Goal: Task Accomplishment & Management: Manage account settings

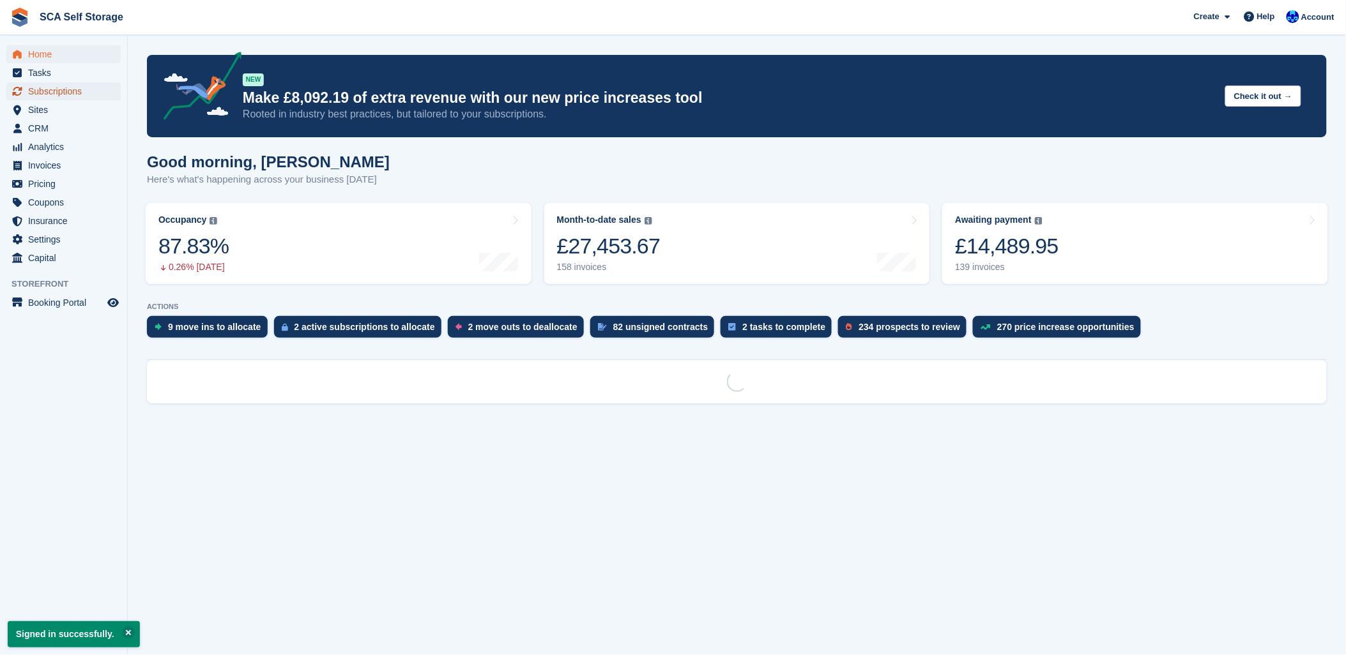
click at [43, 95] on span "Subscriptions" at bounding box center [66, 91] width 77 height 18
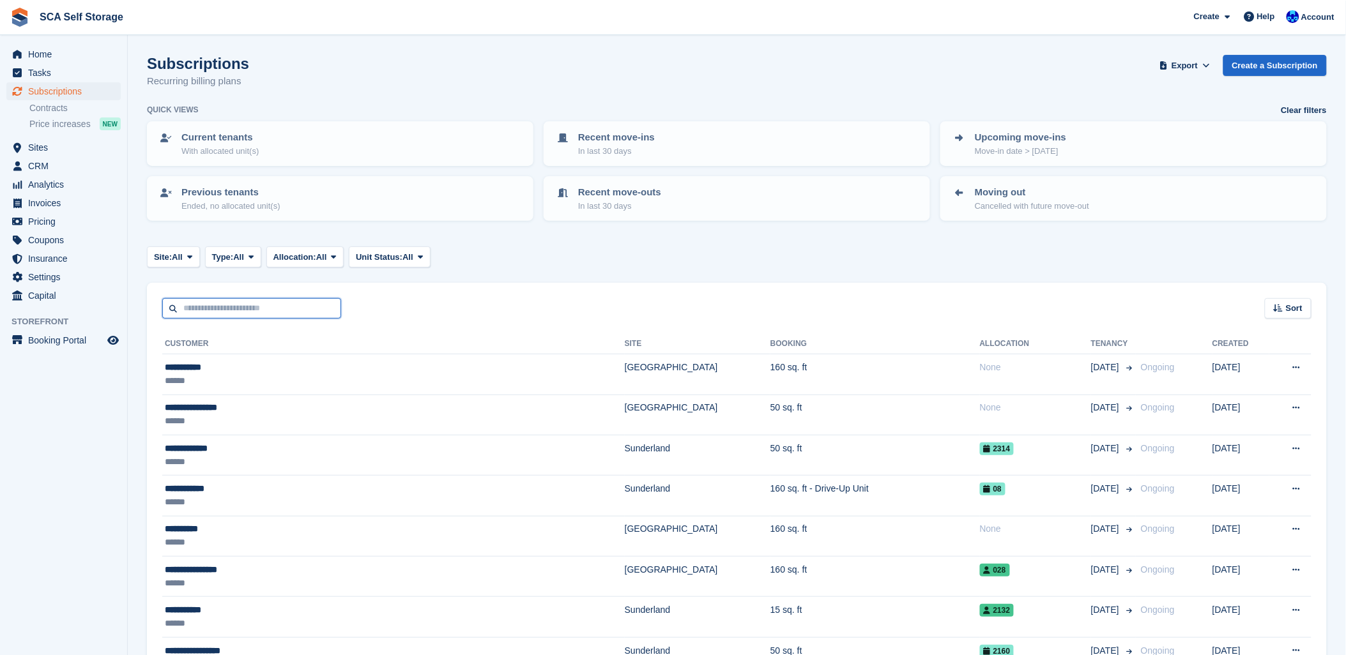
click at [206, 311] on input "text" at bounding box center [251, 308] width 179 height 21
type input "******"
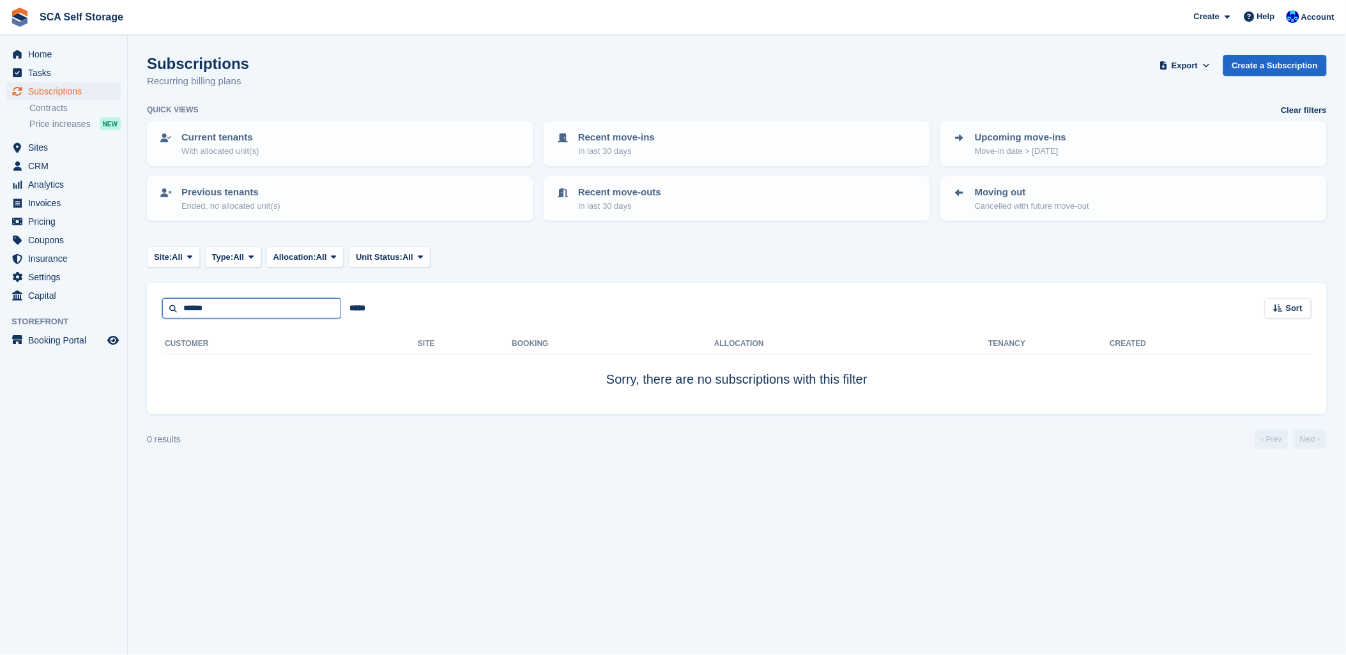
drag, startPoint x: 221, startPoint y: 302, endPoint x: 4, endPoint y: 299, distance: 217.2
click at [4, 299] on div "Home Tasks Subscriptions Subscriptions Subscriptions Contracts Price increases …" at bounding box center [673, 327] width 1346 height 655
type input "****"
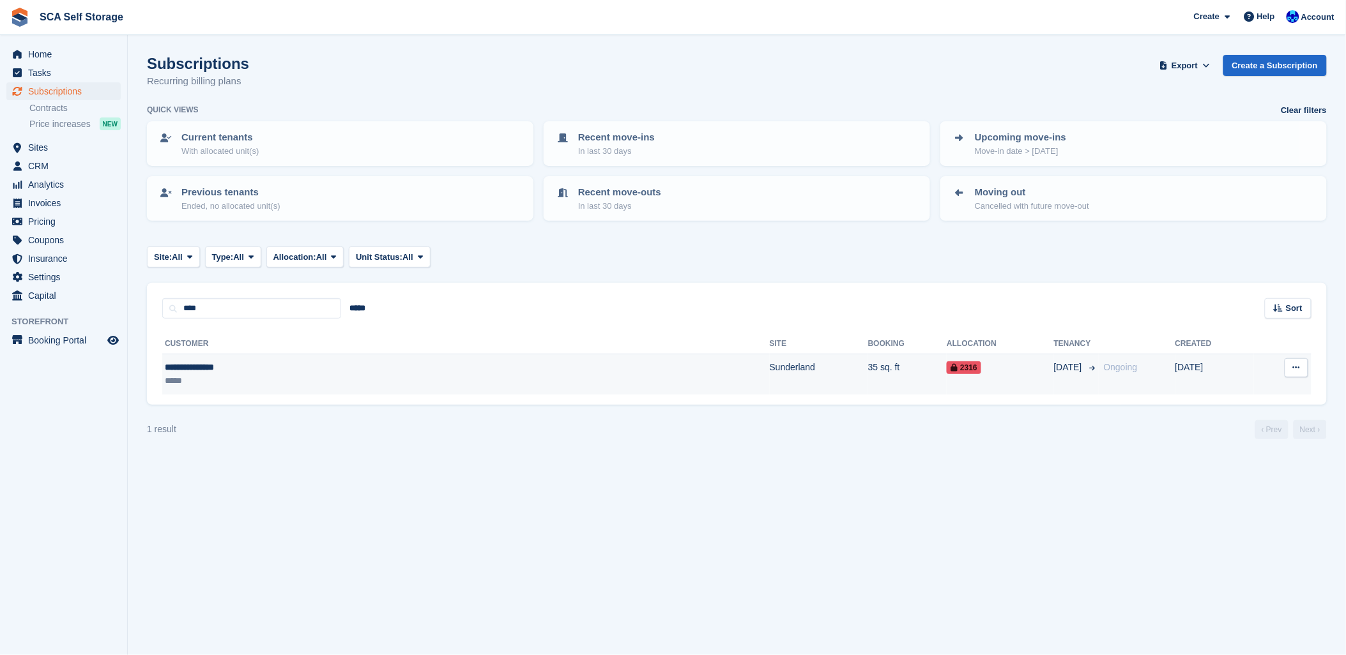
click at [868, 364] on td "35 sq. ft" at bounding box center [907, 375] width 79 height 40
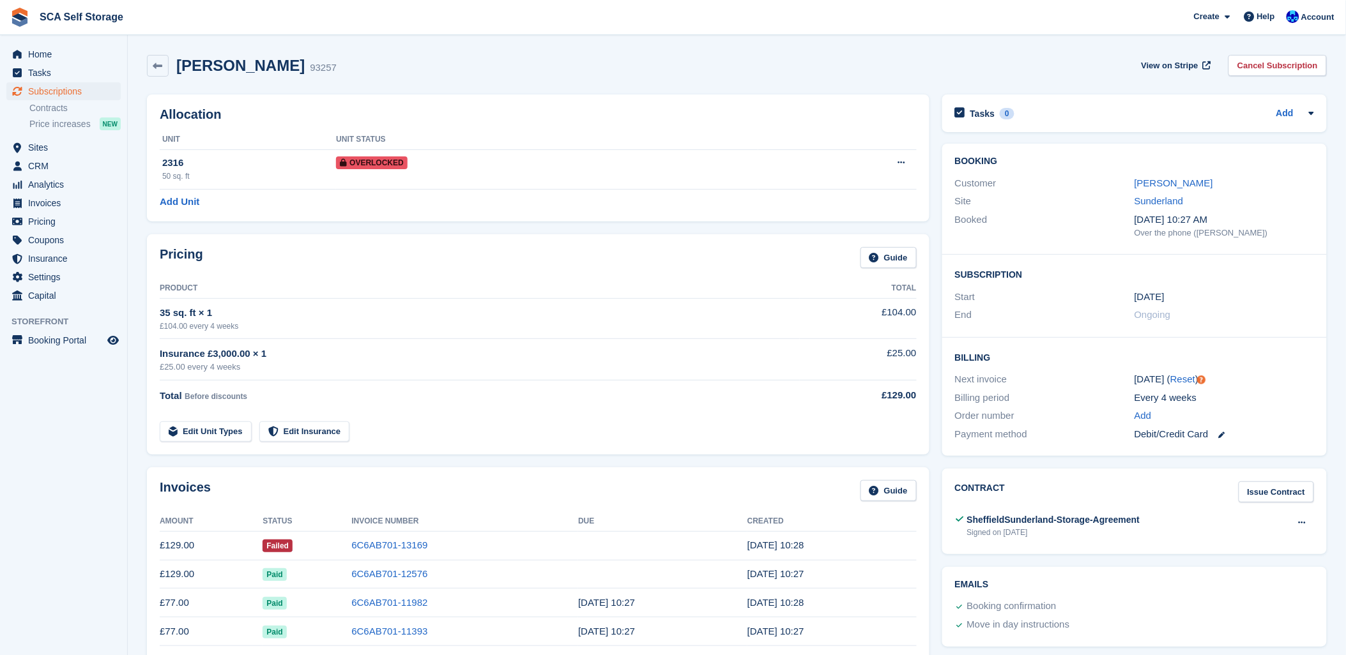
scroll to position [142, 0]
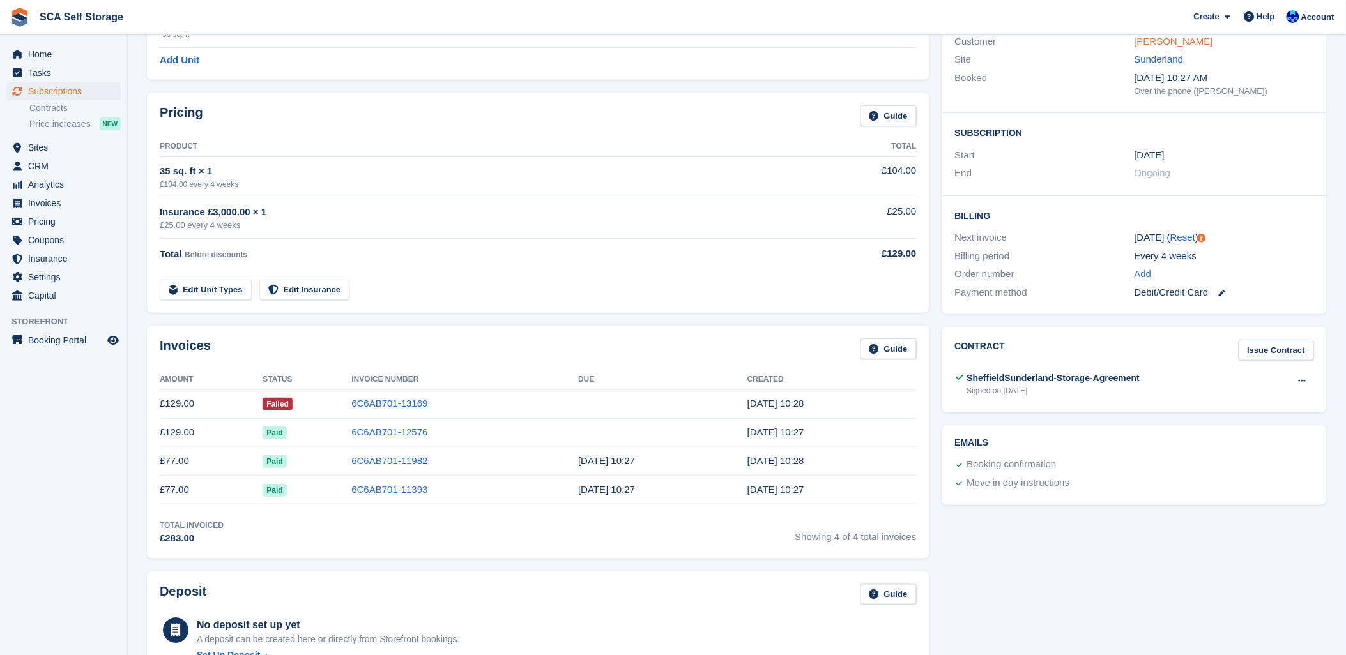
click at [1151, 40] on link "[PERSON_NAME]" at bounding box center [1174, 41] width 79 height 11
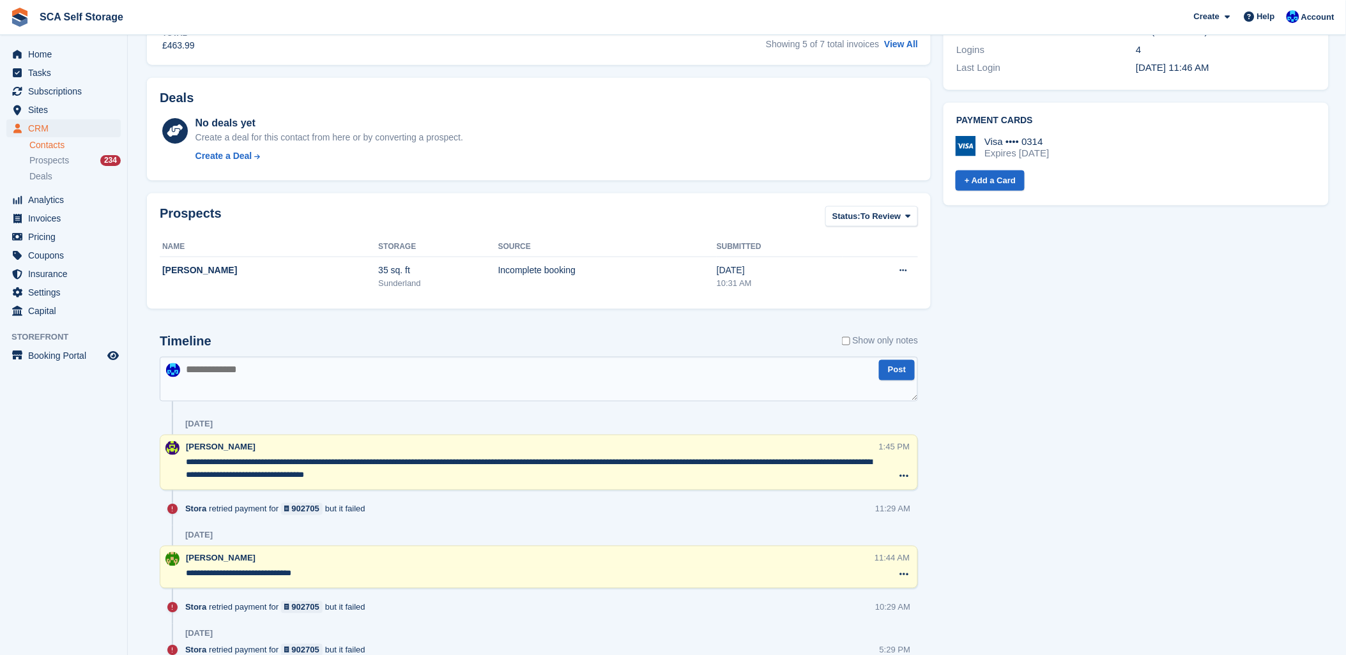
scroll to position [615, 0]
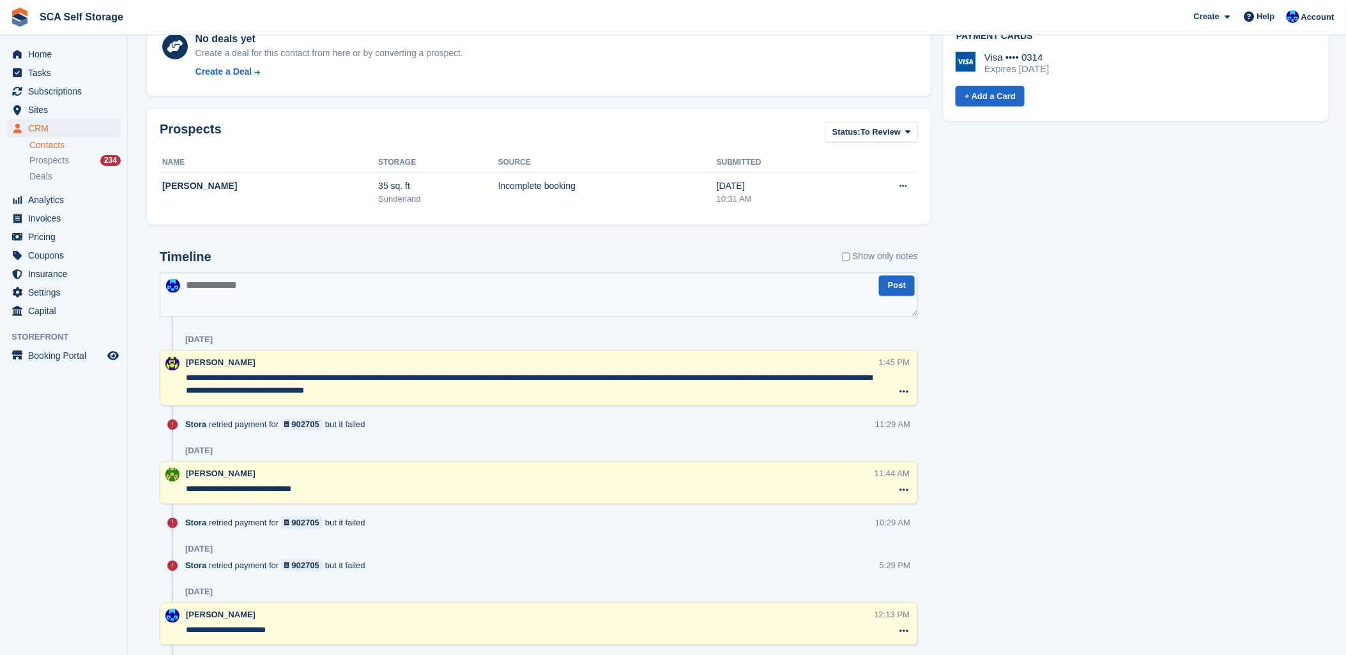
drag, startPoint x: 442, startPoint y: 394, endPoint x: 454, endPoint y: 394, distance: 11.5
click at [445, 394] on textarea "**********" at bounding box center [532, 385] width 693 height 26
click at [403, 291] on textarea at bounding box center [539, 295] width 758 height 45
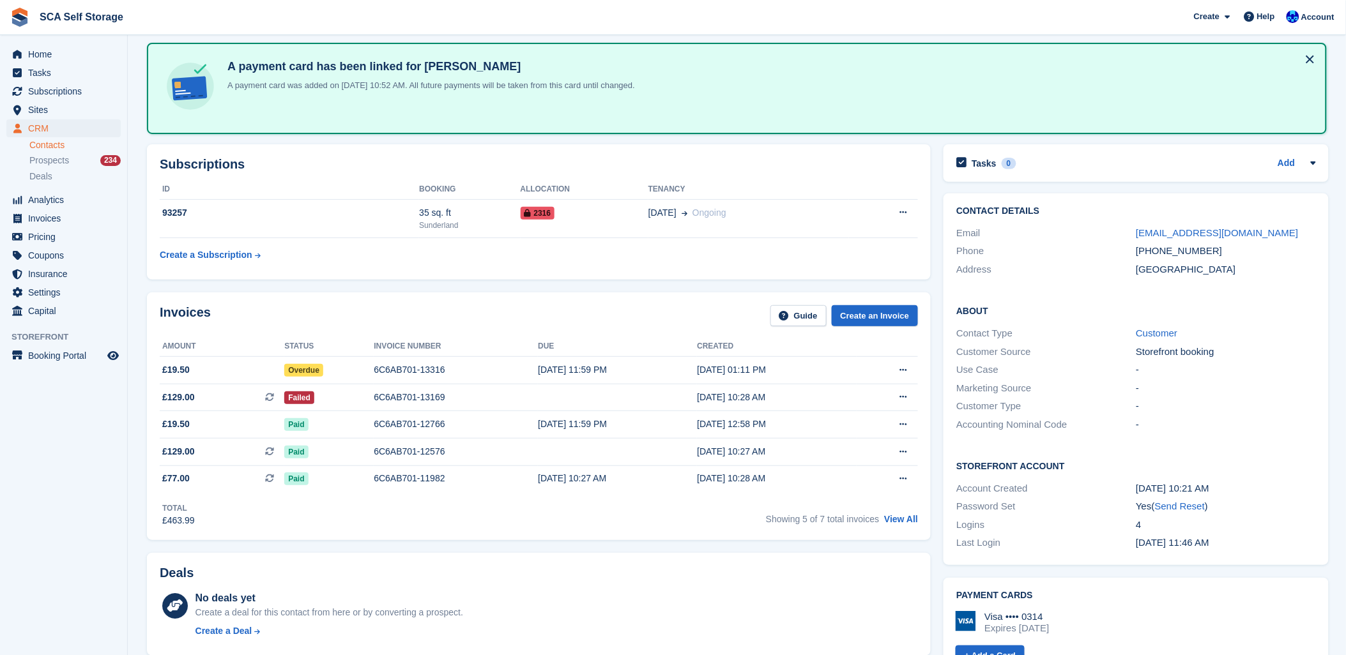
scroll to position [284, 0]
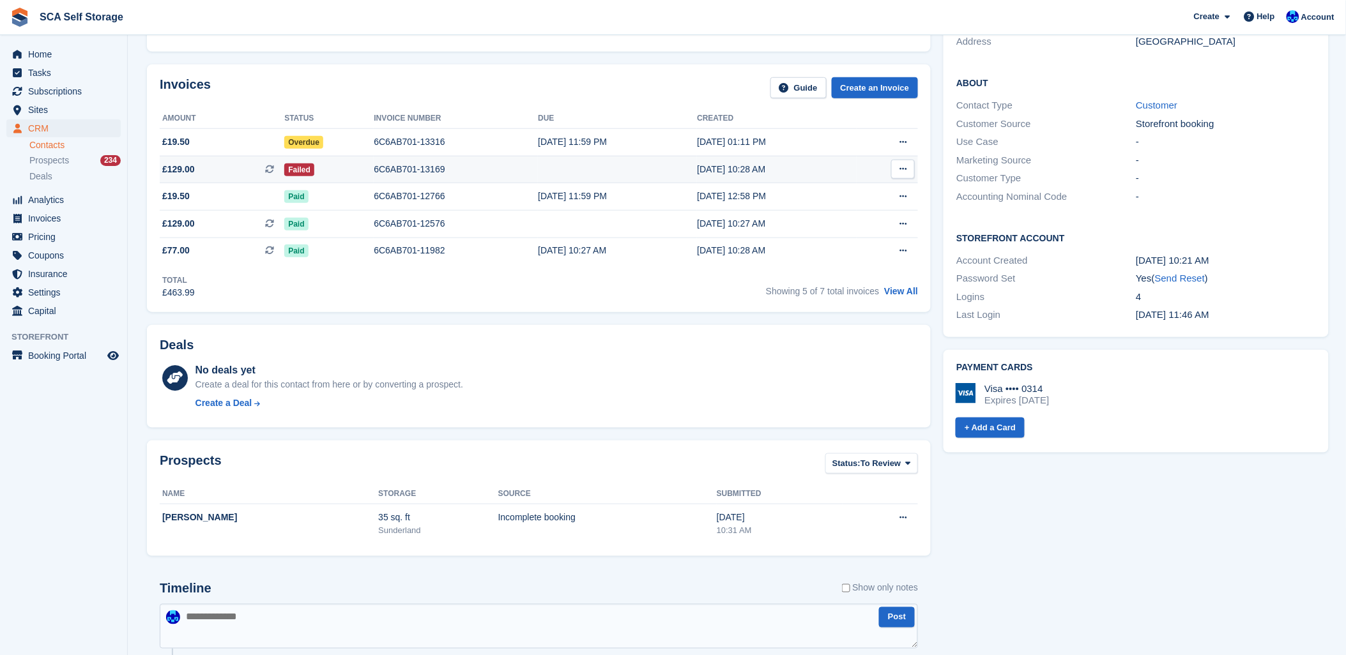
click at [401, 163] on div "6C6AB701-13169" at bounding box center [456, 169] width 164 height 13
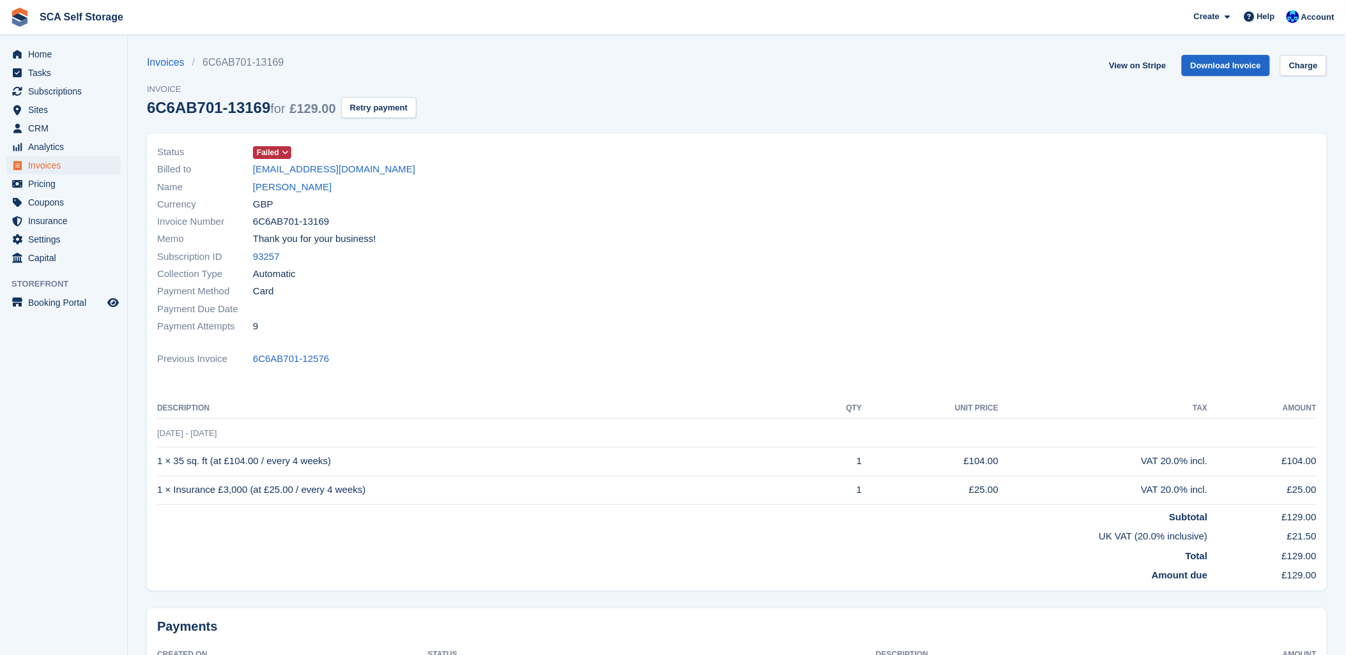
click at [1062, 137] on div at bounding box center [1031, 239] width 588 height 207
click at [391, 109] on button "Retry payment" at bounding box center [378, 107] width 75 height 21
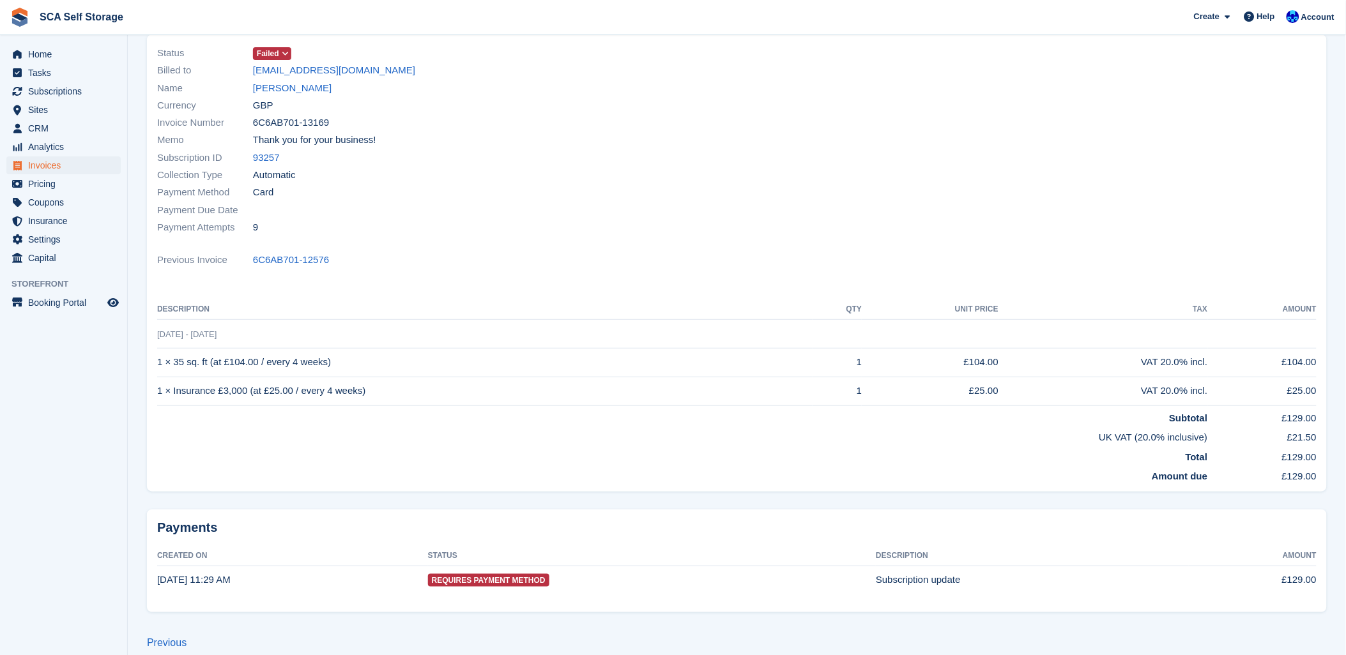
scroll to position [115, 0]
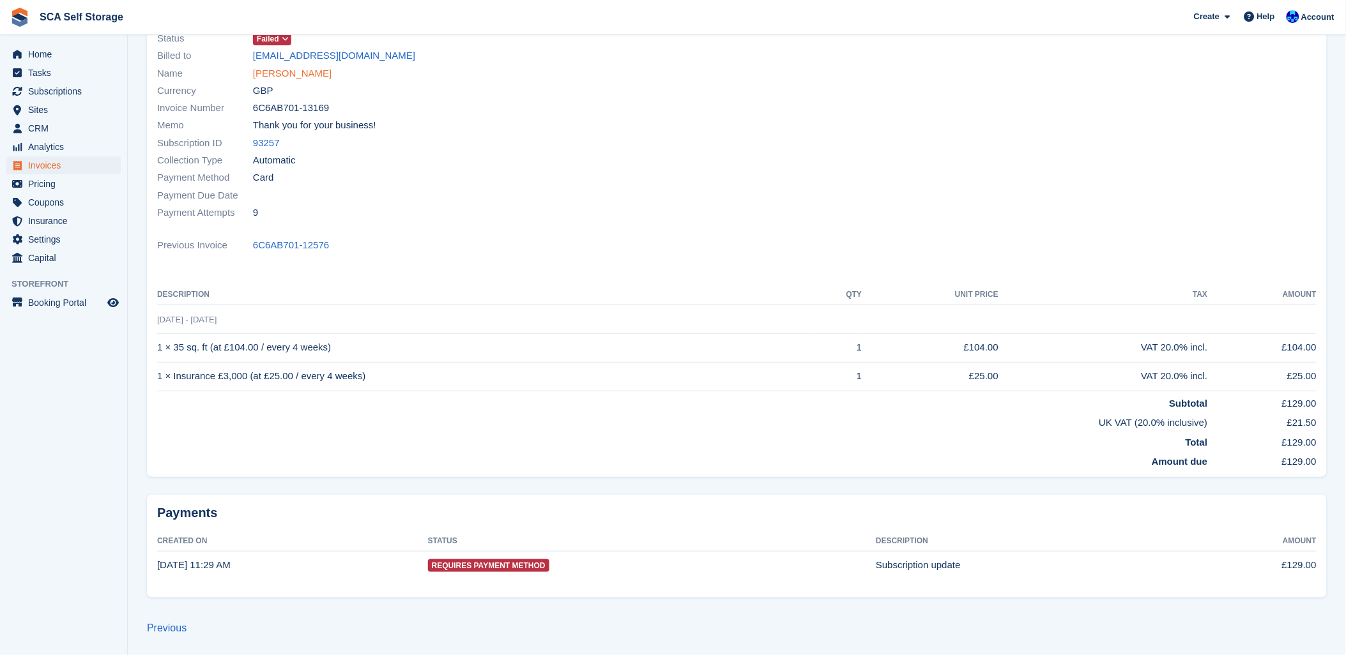
click at [279, 67] on link "Rebecca Hibbert" at bounding box center [292, 73] width 79 height 15
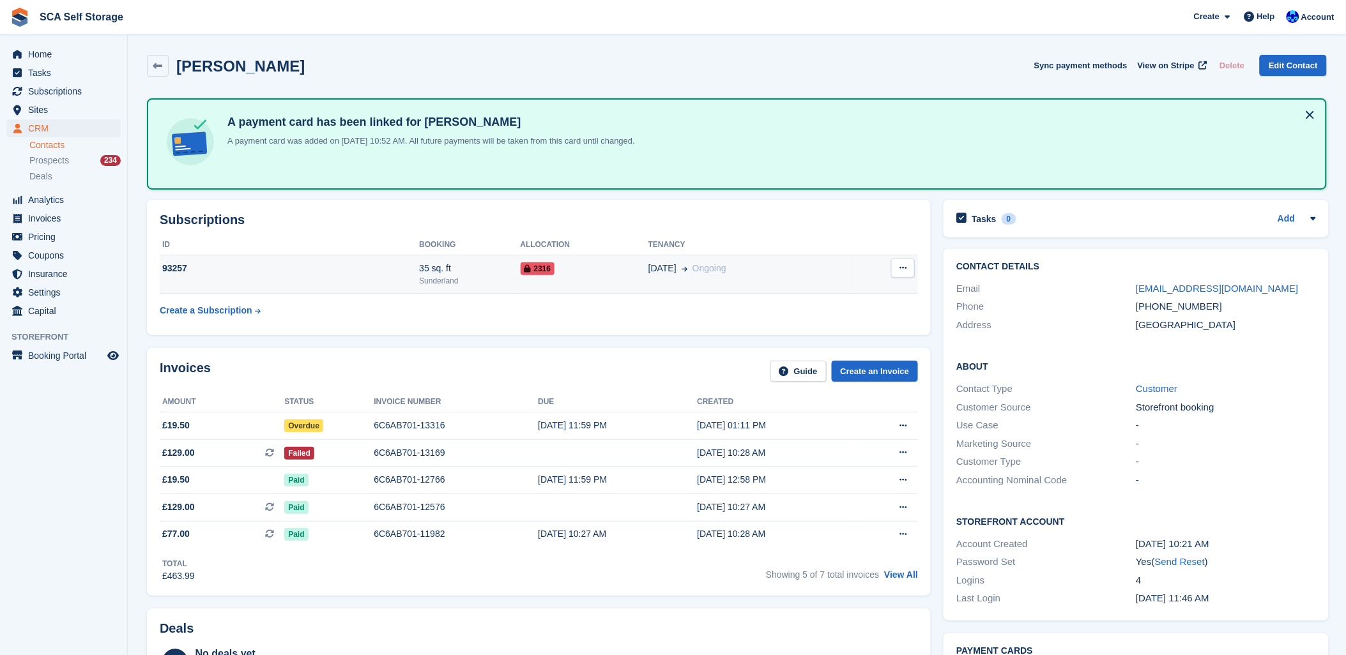
click at [277, 268] on div "93257" at bounding box center [289, 268] width 259 height 13
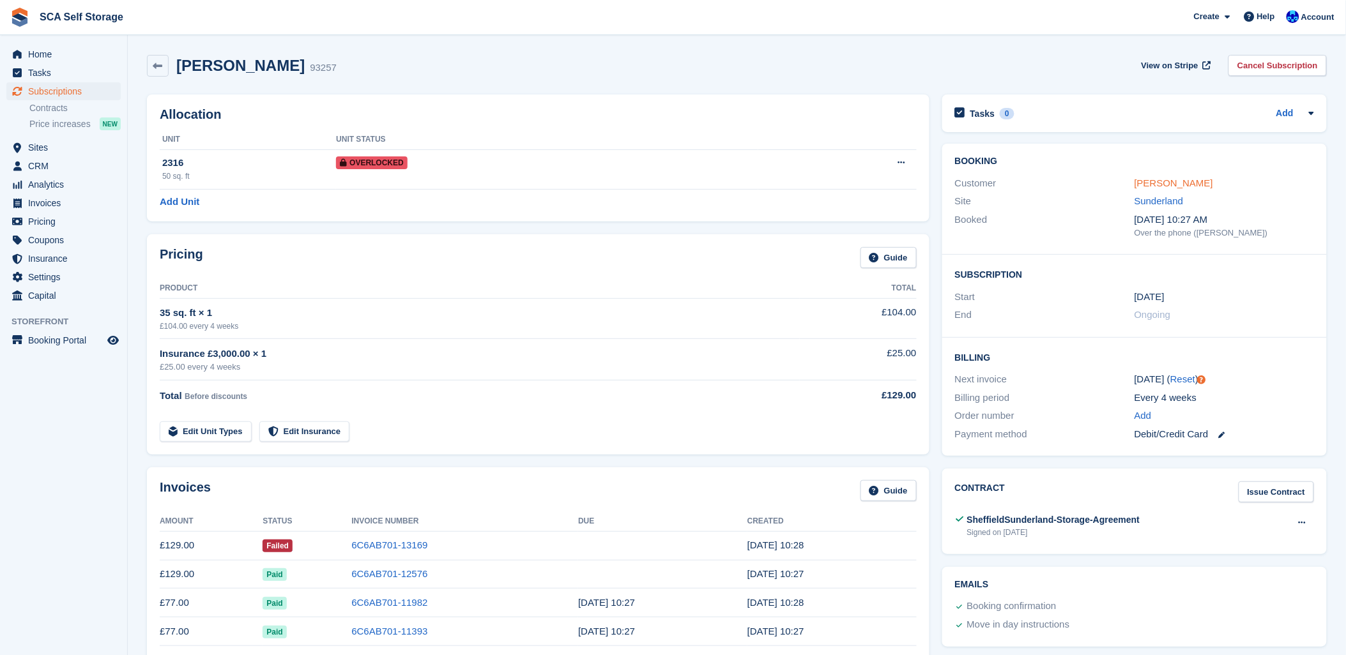
click at [1149, 183] on link "[PERSON_NAME]" at bounding box center [1174, 183] width 79 height 11
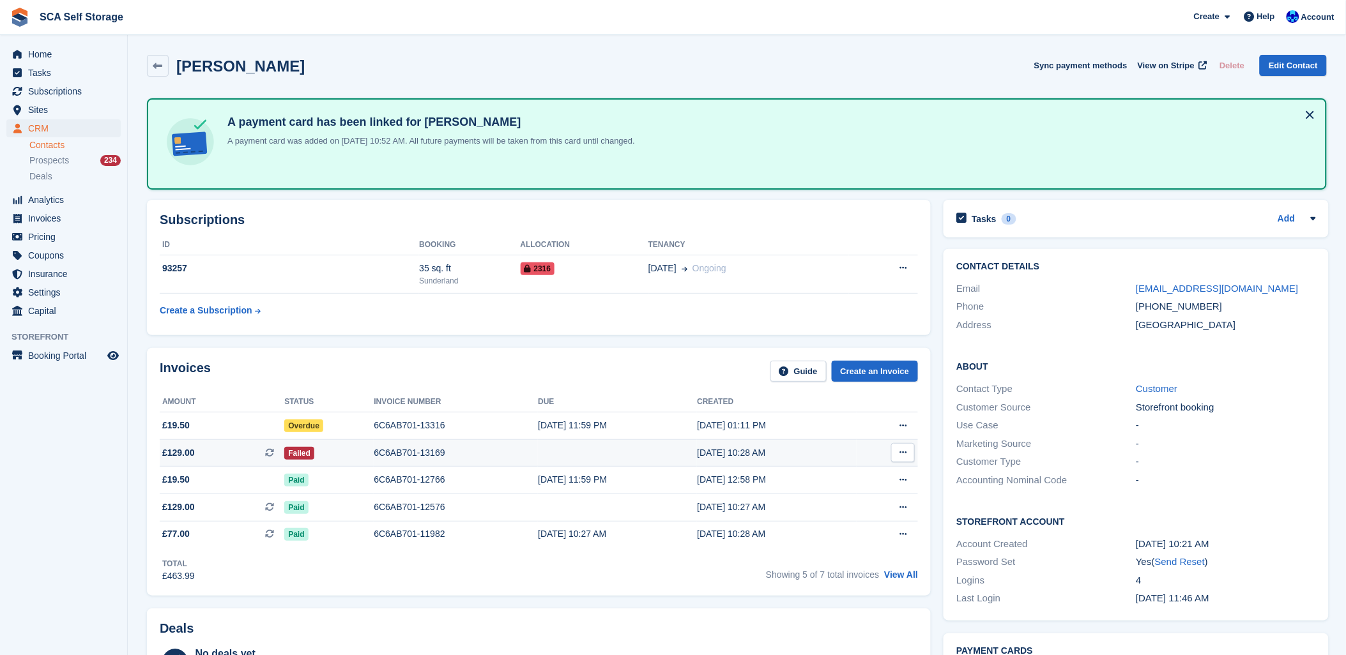
click at [406, 457] on div "6C6AB701-13169" at bounding box center [456, 453] width 164 height 13
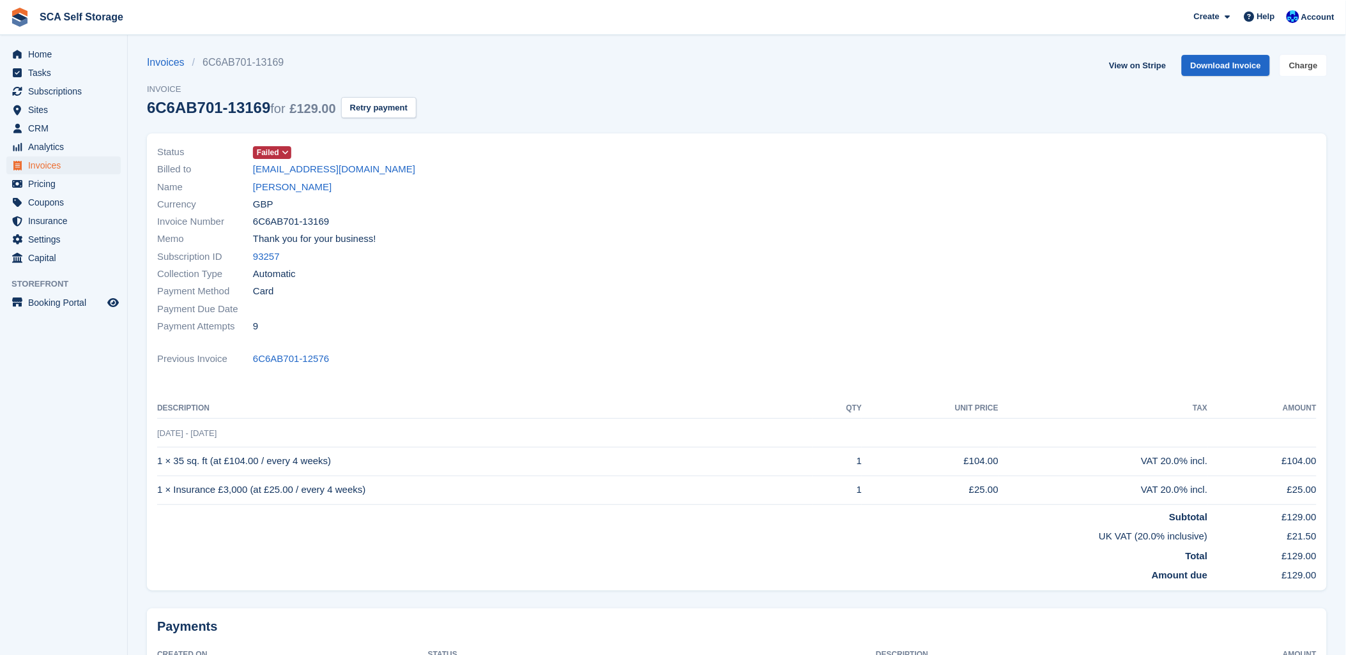
drag, startPoint x: 1301, startPoint y: 69, endPoint x: 1253, endPoint y: 118, distance: 68.7
click at [1301, 69] on link "Charge" at bounding box center [1303, 65] width 47 height 21
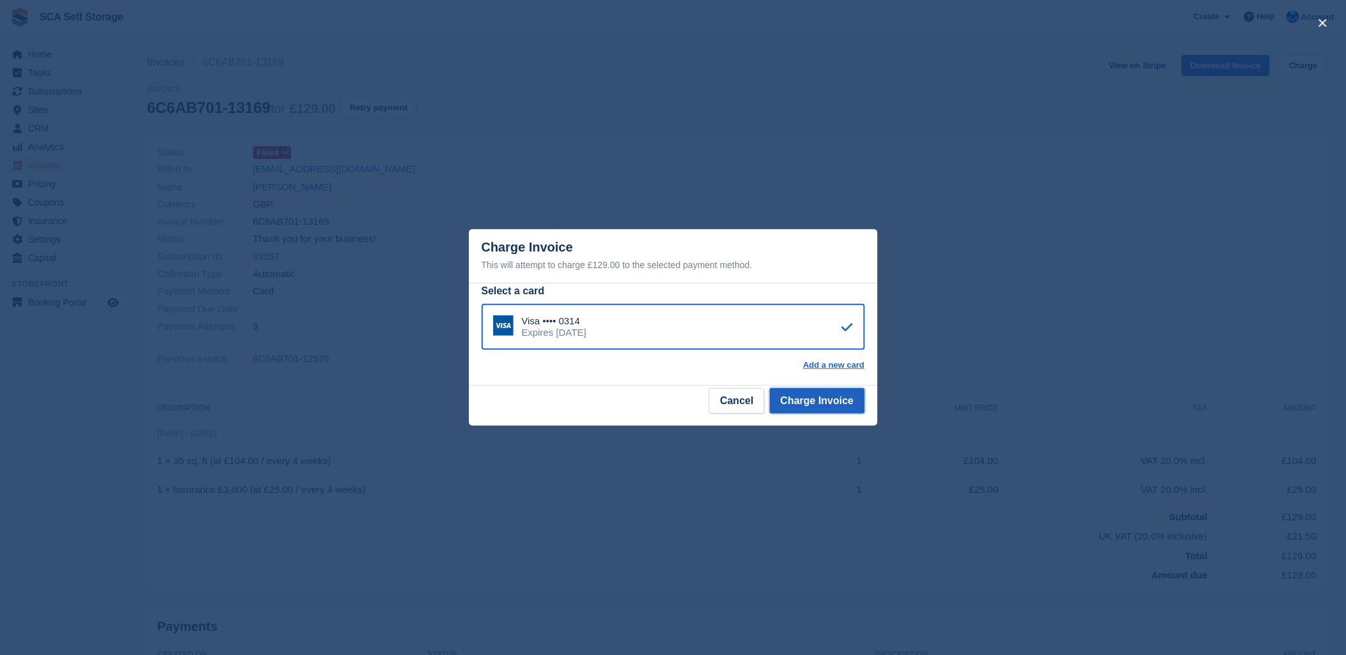
click at [820, 400] on button "Charge Invoice" at bounding box center [817, 401] width 95 height 26
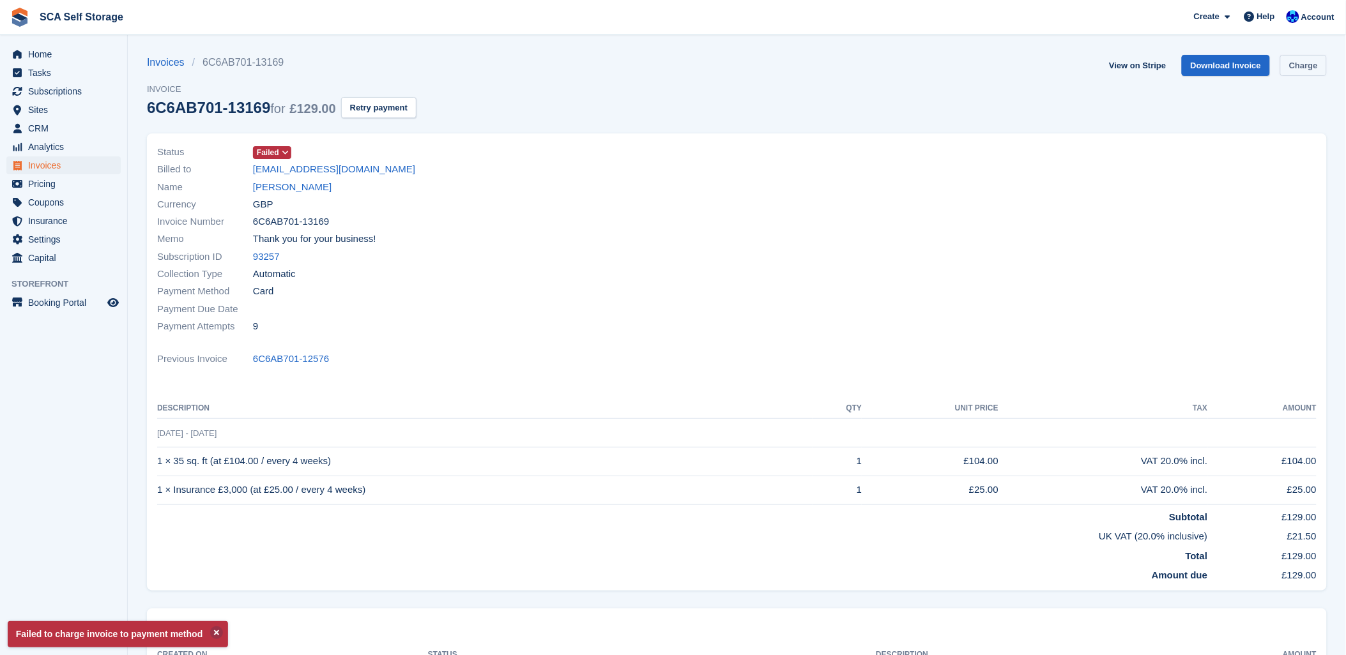
click at [1317, 62] on link "Charge" at bounding box center [1303, 65] width 47 height 21
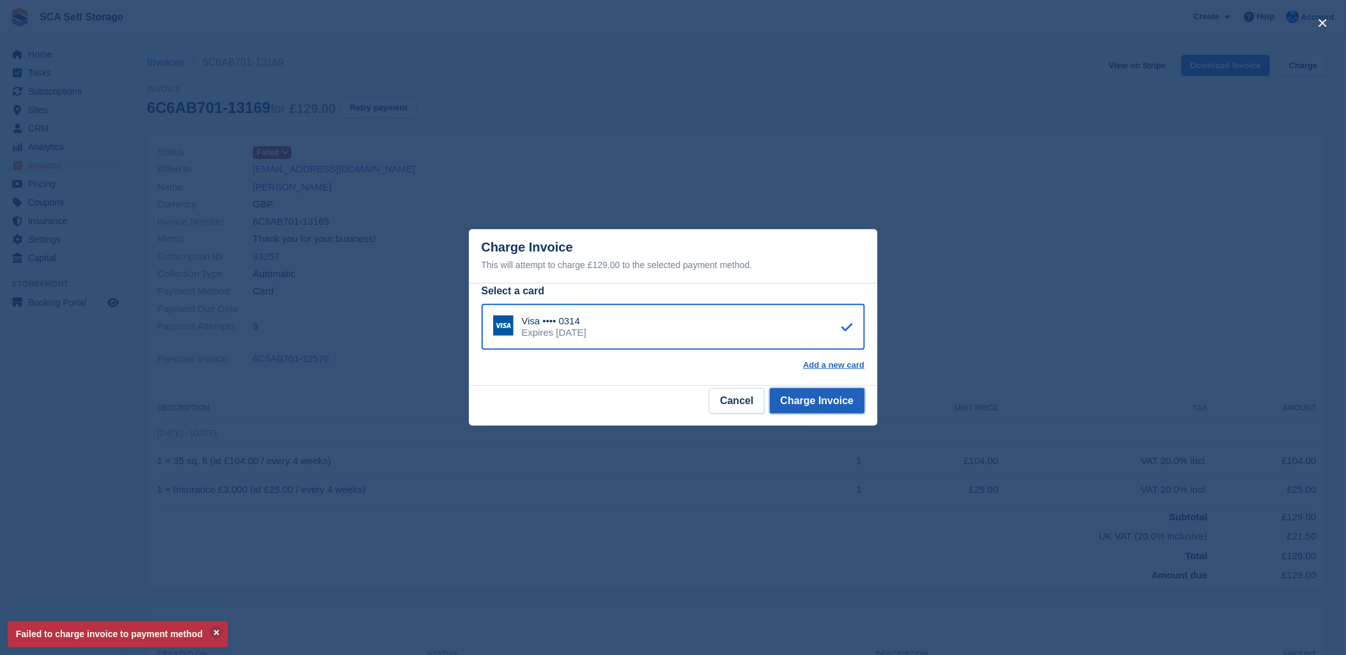
click at [822, 409] on button "Charge Invoice" at bounding box center [817, 401] width 95 height 26
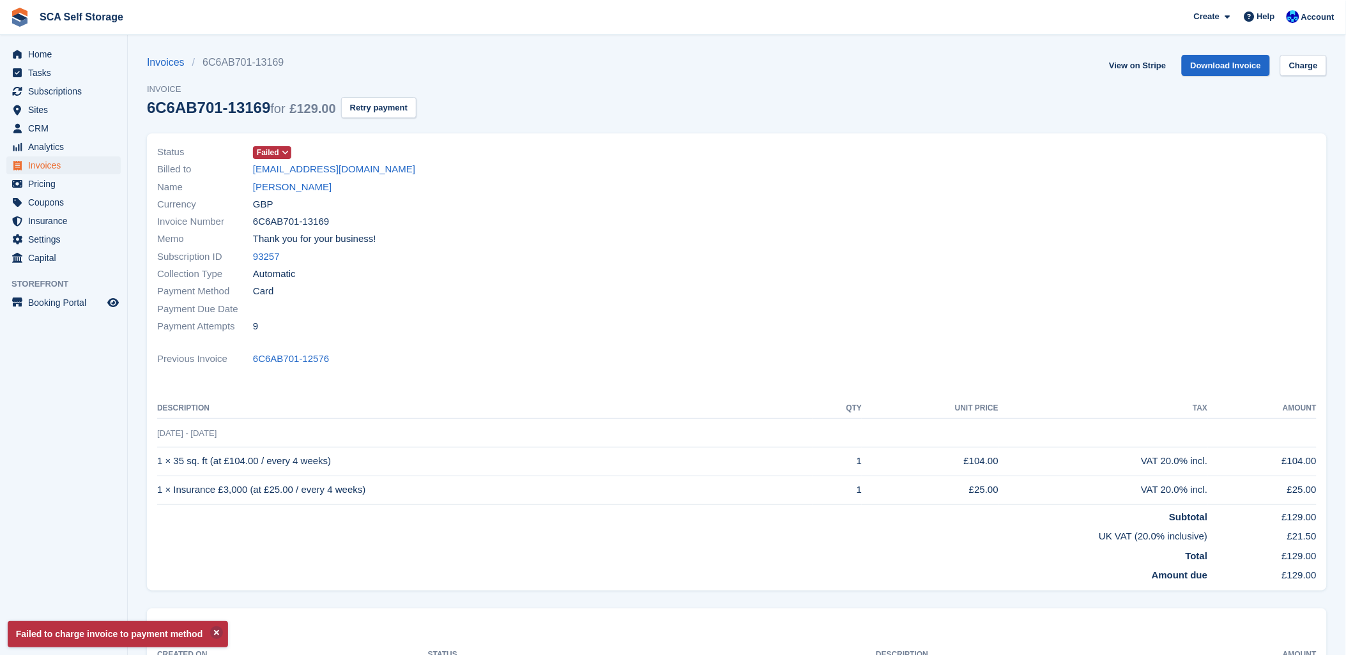
click at [666, 352] on div "Previous Invoice 6C6AB701-12576" at bounding box center [737, 359] width 1160 height 17
drag, startPoint x: 537, startPoint y: 151, endPoint x: 537, endPoint y: 162, distance: 10.9
click at [537, 162] on div "Status Failed Billed to rebeccahibbert94@hotmail.co.uk Name Rebecca Hibbert Cur…" at bounding box center [443, 239] width 588 height 207
drag, startPoint x: 537, startPoint y: 162, endPoint x: 500, endPoint y: 234, distance: 81.1
click at [500, 234] on div "Memo Thank you for your business!" at bounding box center [443, 239] width 572 height 17
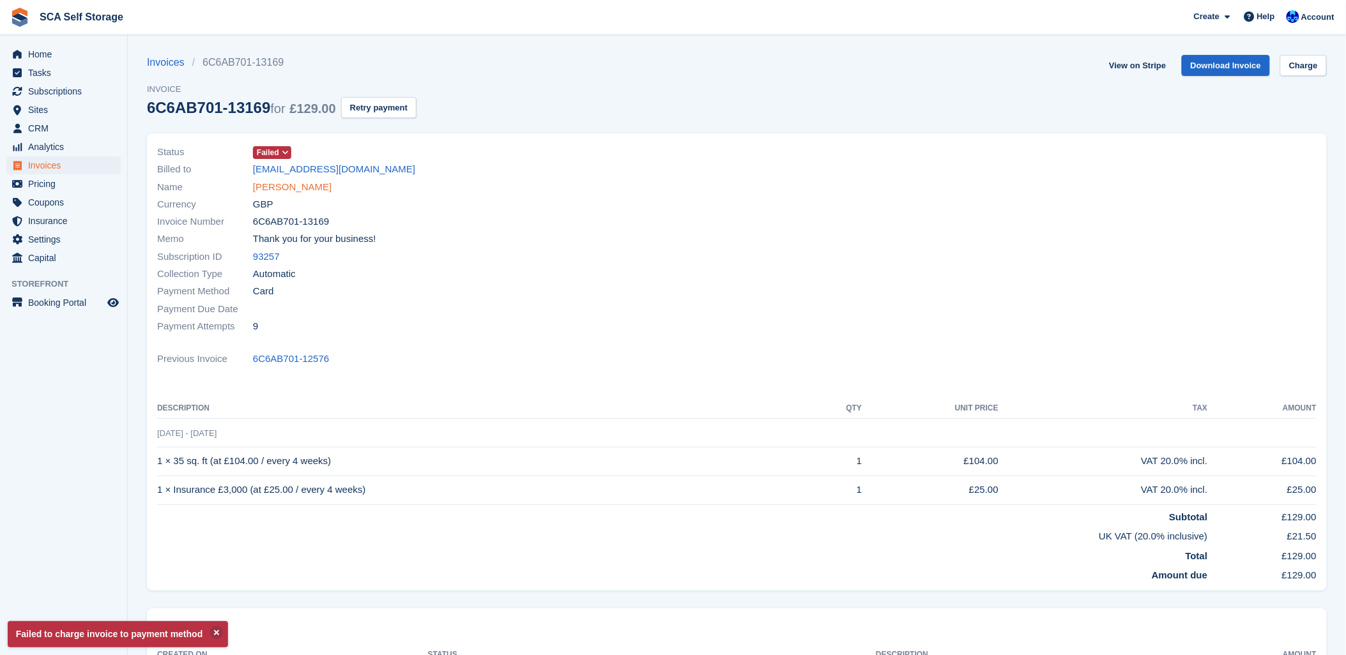
click at [296, 192] on link "[PERSON_NAME]" at bounding box center [292, 187] width 79 height 15
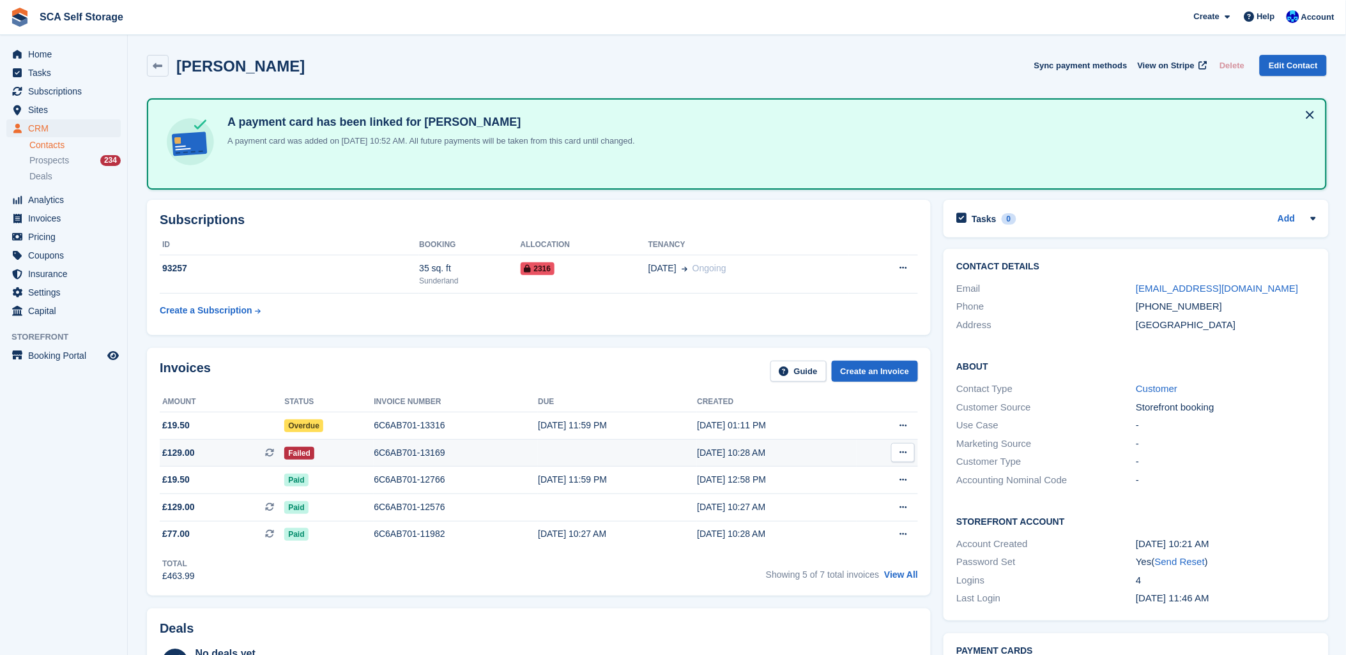
click at [413, 448] on div "6C6AB701-13169" at bounding box center [456, 453] width 164 height 13
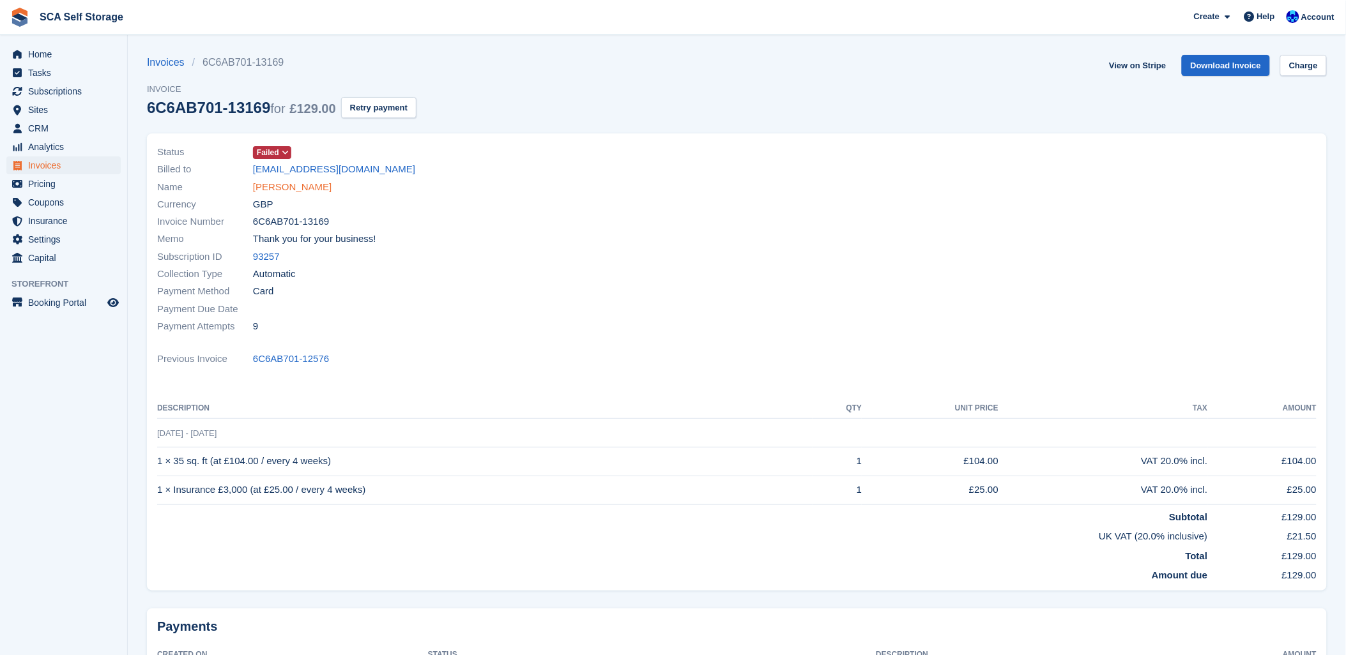
click at [282, 184] on link "[PERSON_NAME]" at bounding box center [292, 187] width 79 height 15
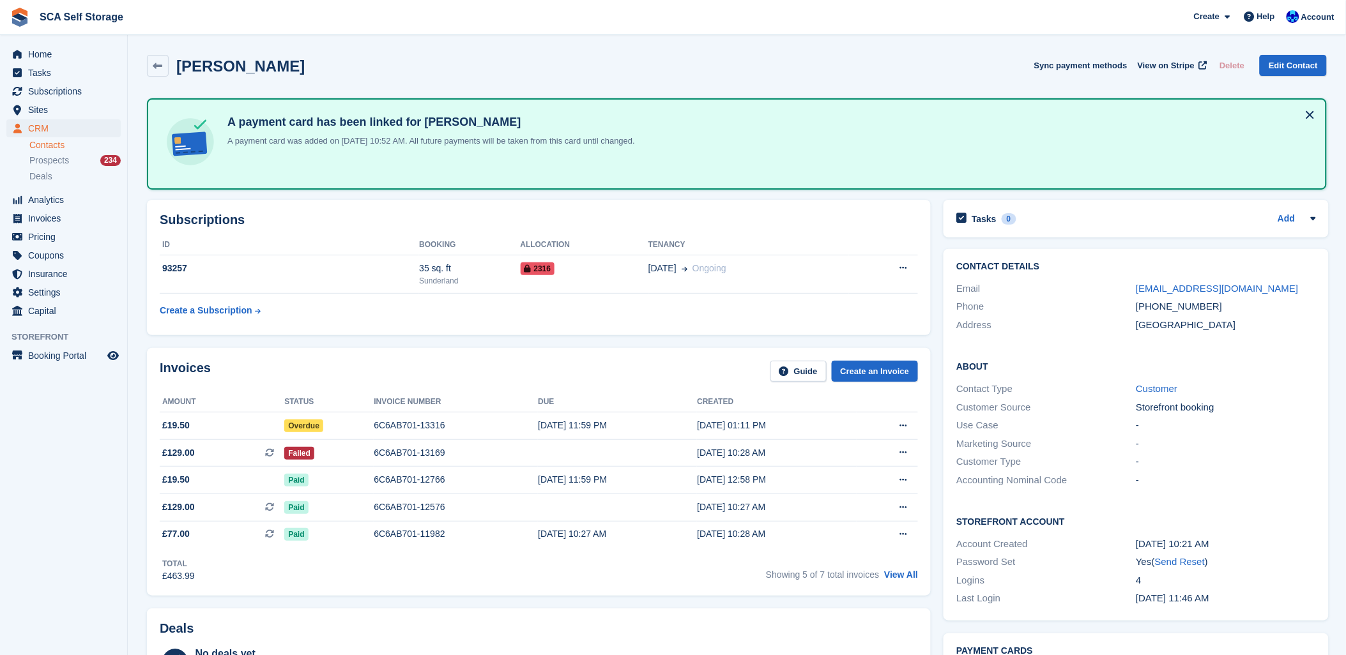
drag, startPoint x: 442, startPoint y: 360, endPoint x: 528, endPoint y: 339, distance: 88.2
click at [444, 361] on div "Invoices Guide Create an Invoice" at bounding box center [539, 375] width 758 height 29
drag, startPoint x: 865, startPoint y: 56, endPoint x: 878, endPoint y: 61, distance: 14.1
click at [865, 57] on div "Rebecca Hibbert Sync payment methods View on Stripe Delete Edit Contact" at bounding box center [737, 66] width 1180 height 22
drag, startPoint x: 643, startPoint y: 65, endPoint x: 777, endPoint y: 15, distance: 143.1
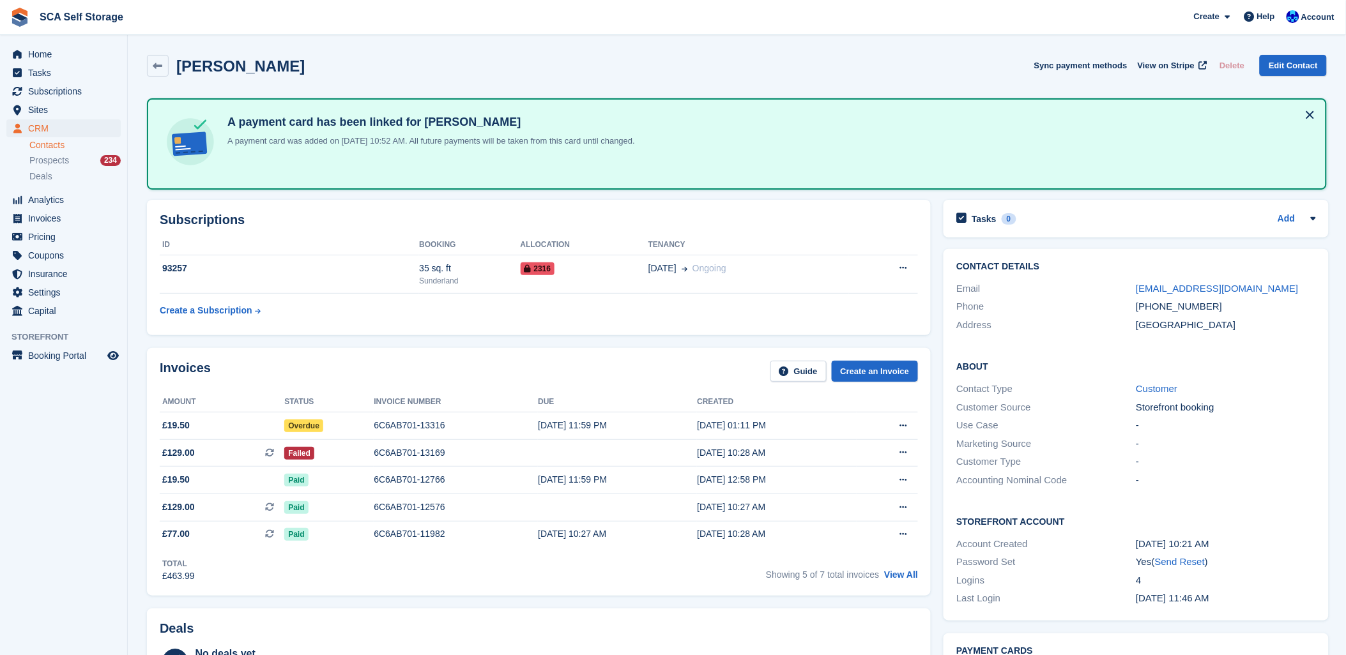
click at [650, 65] on div "Rebecca Hibbert Sync payment methods View on Stripe Delete Edit Contact" at bounding box center [737, 66] width 1180 height 22
drag, startPoint x: 429, startPoint y: 59, endPoint x: 451, endPoint y: 59, distance: 22.4
click at [436, 59] on div "Rebecca Hibbert Sync payment methods View on Stripe Delete Edit Contact" at bounding box center [737, 66] width 1180 height 22
click at [428, 443] on td "6C6AB701-13169" at bounding box center [456, 453] width 164 height 27
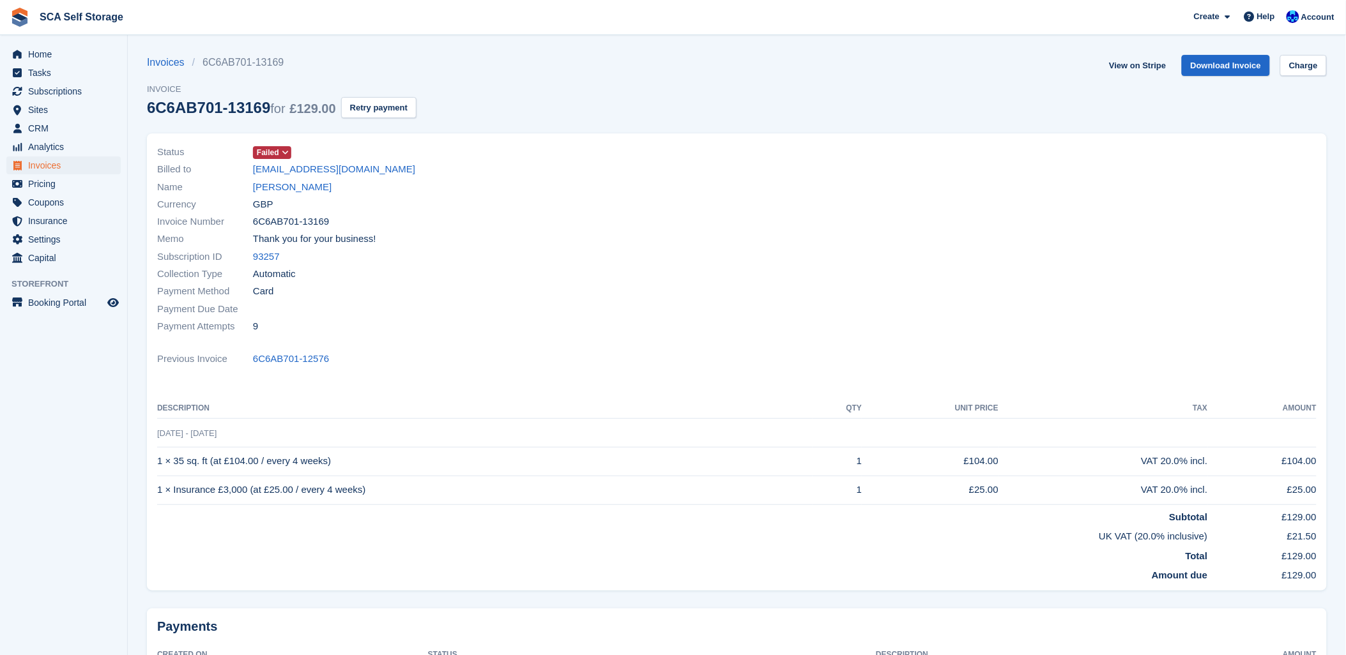
click at [275, 152] on span "Failed" at bounding box center [268, 152] width 22 height 11
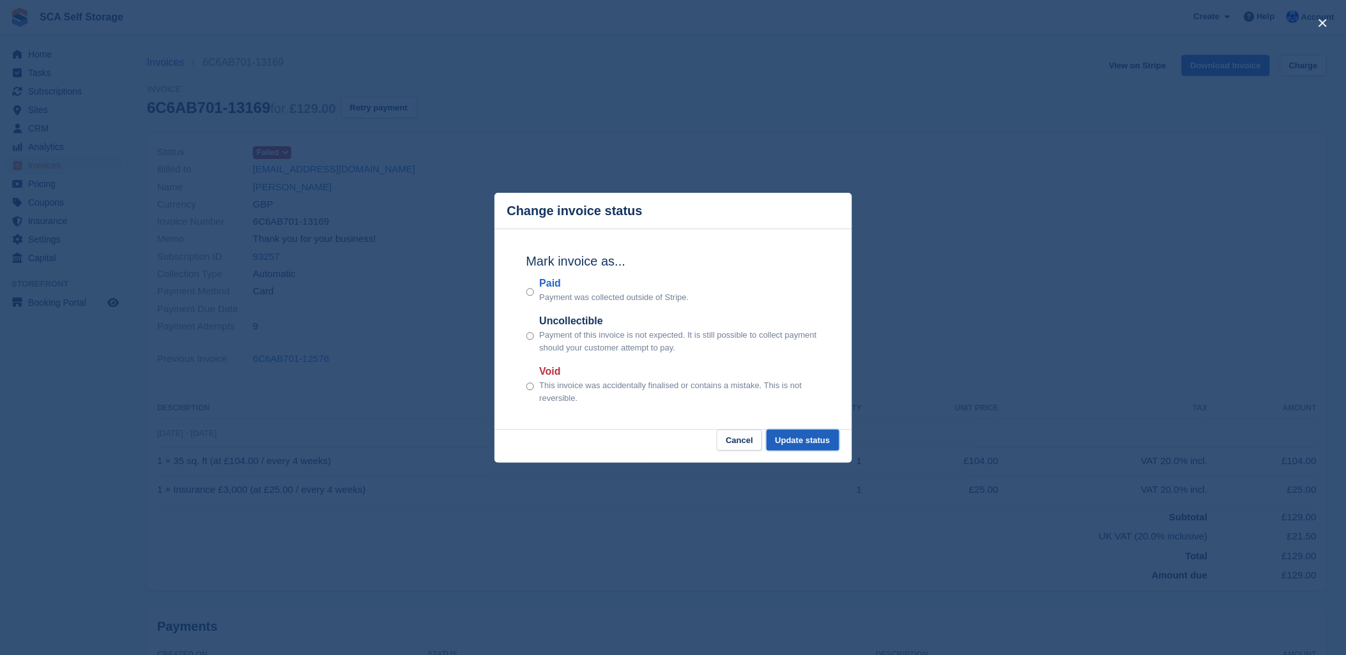
click at [816, 445] on button "Update status" at bounding box center [803, 440] width 73 height 21
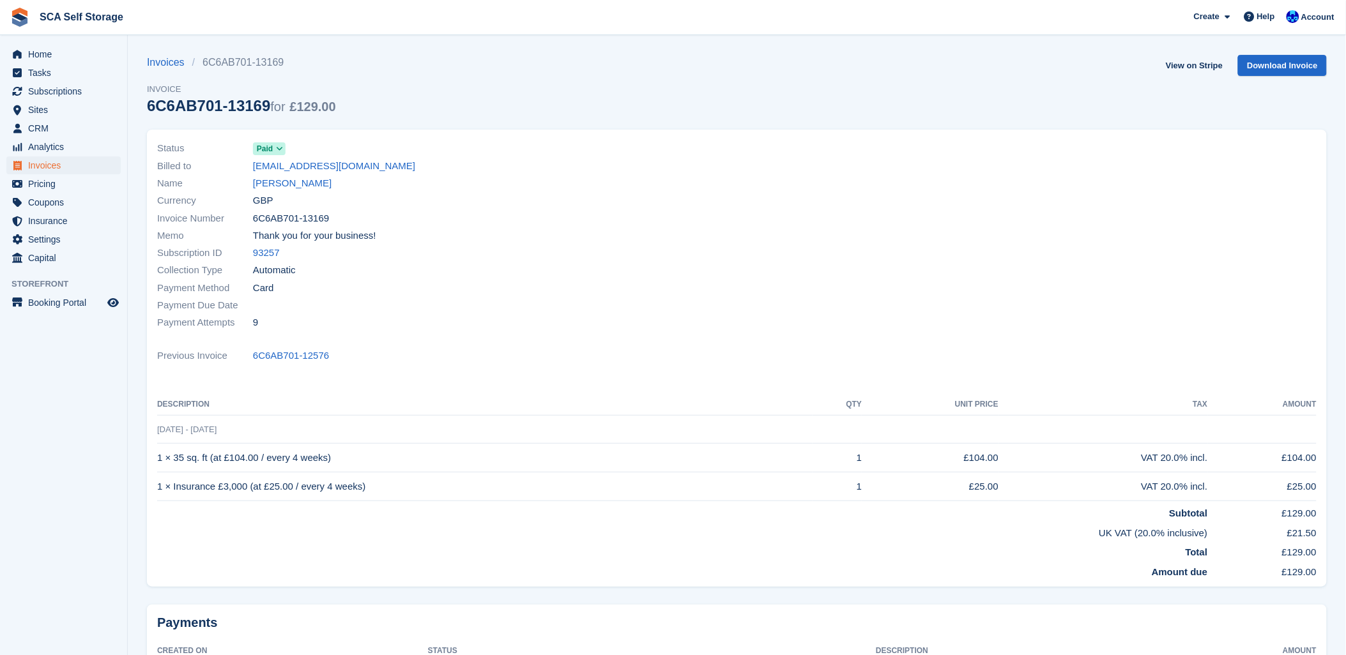
click at [487, 98] on div "Invoices 6C6AB701-13169 Invoice 6C6AB701-13169 for £129.00 View on Stripe Downl…" at bounding box center [737, 92] width 1180 height 75
click at [316, 184] on link "Rebecca Hibbert" at bounding box center [292, 183] width 79 height 15
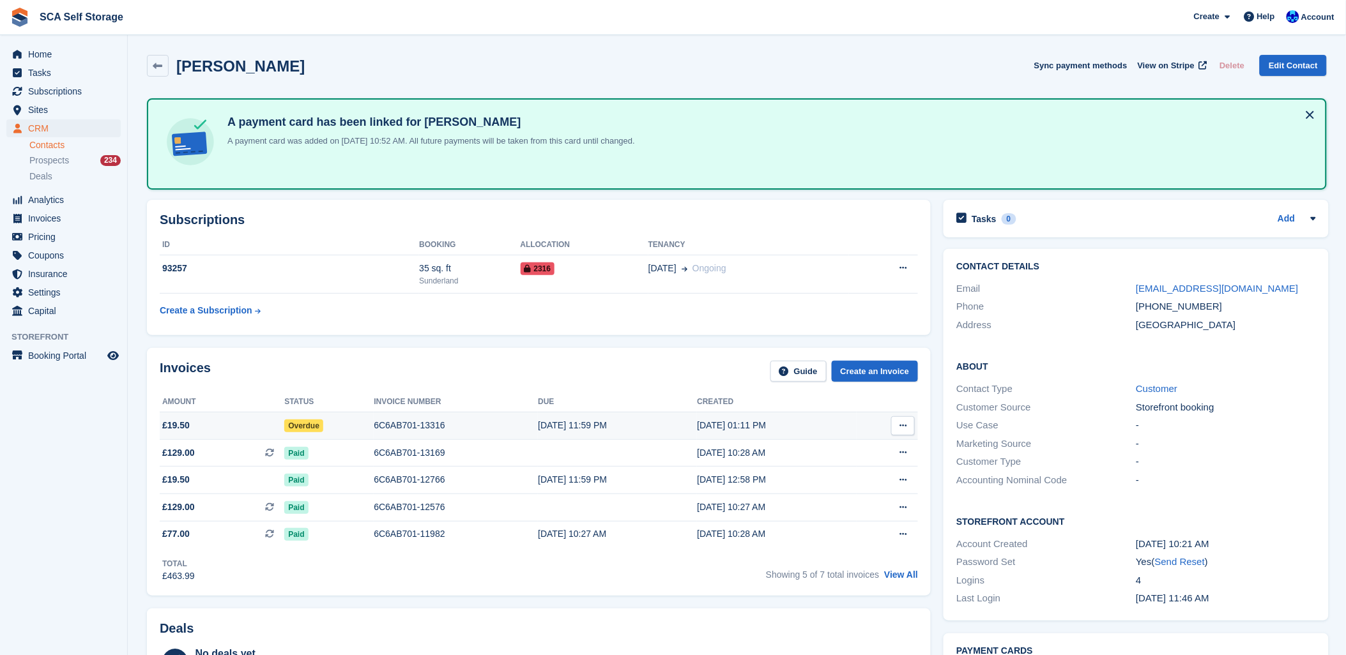
click at [406, 424] on div "6C6AB701-13316" at bounding box center [456, 425] width 164 height 13
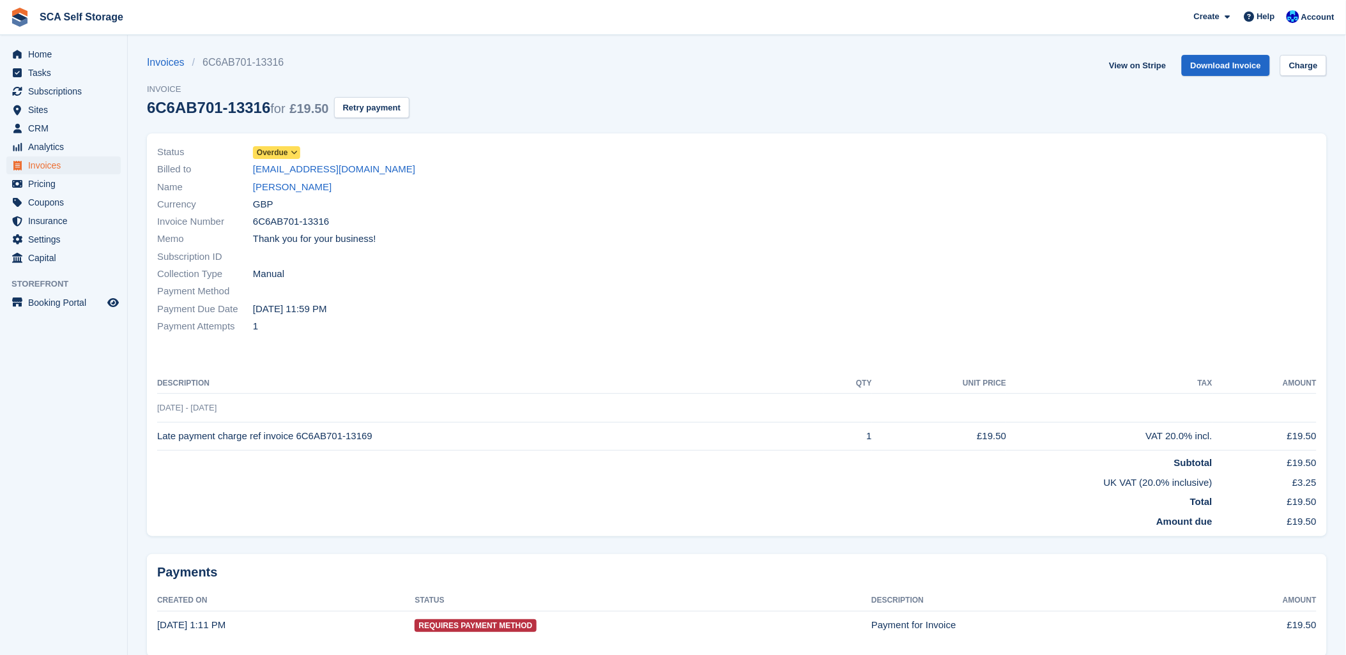
click at [265, 155] on span "Overdue" at bounding box center [272, 152] width 31 height 11
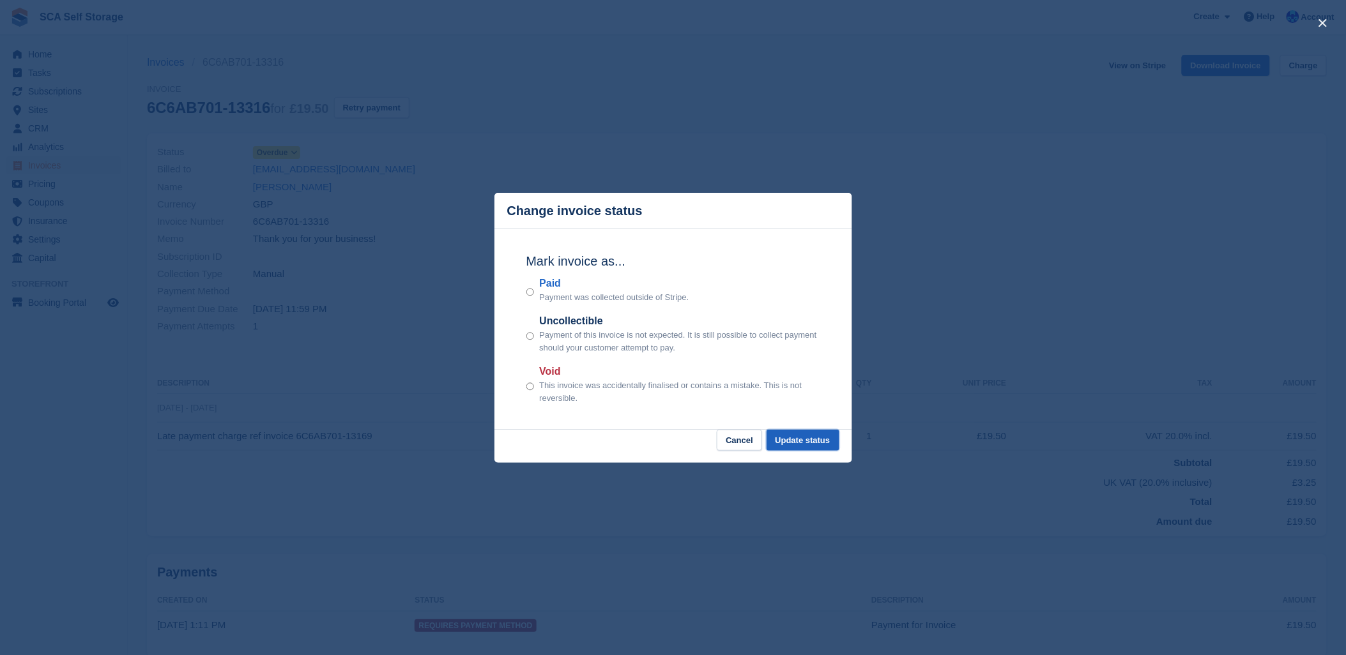
click at [790, 442] on button "Update status" at bounding box center [803, 440] width 73 height 21
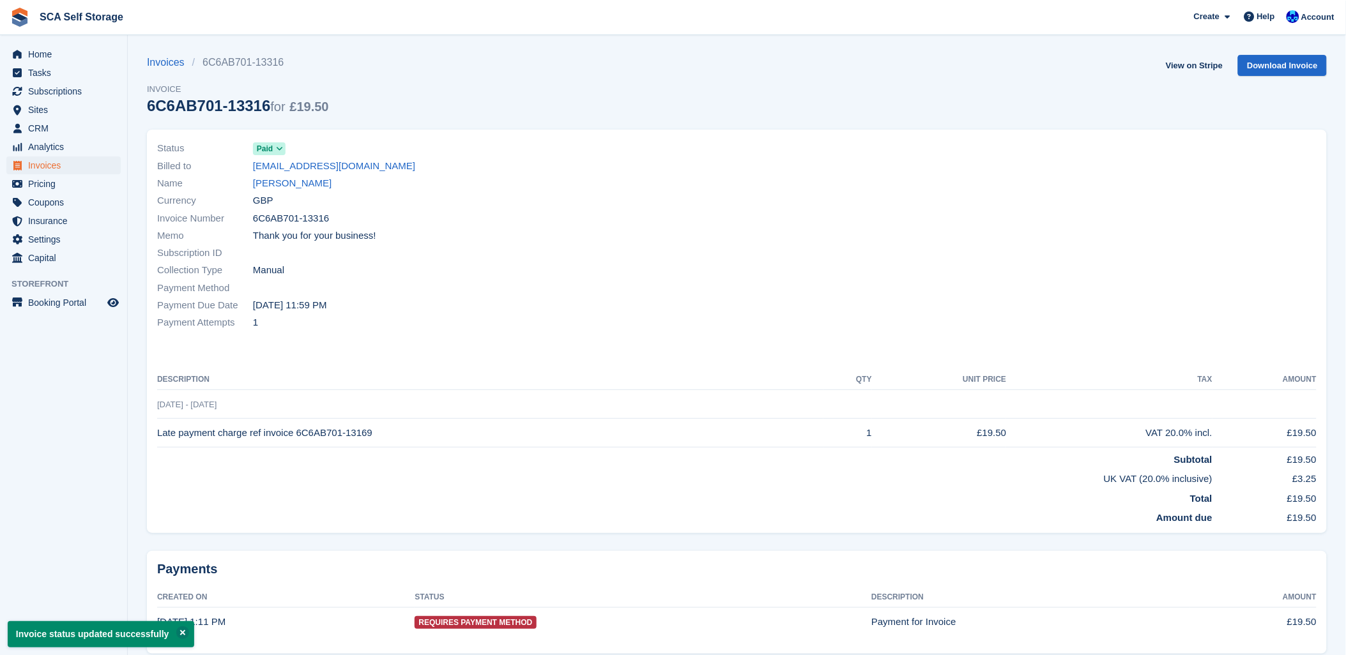
click at [669, 224] on div "Invoice Number 6C6AB701-13316" at bounding box center [443, 218] width 572 height 17
drag, startPoint x: 717, startPoint y: 86, endPoint x: 687, endPoint y: 75, distance: 32.3
click at [687, 75] on div "Invoices 6C6AB701-13316 Invoice 6C6AB701-13316 for £19.50 View on Stripe Downlo…" at bounding box center [737, 92] width 1180 height 75
drag, startPoint x: 567, startPoint y: 194, endPoint x: 551, endPoint y: 179, distance: 21.7
click at [551, 179] on div "Status Paid Billed to [EMAIL_ADDRESS][DOMAIN_NAME] Name [PERSON_NAME] Currency …" at bounding box center [443, 235] width 588 height 207
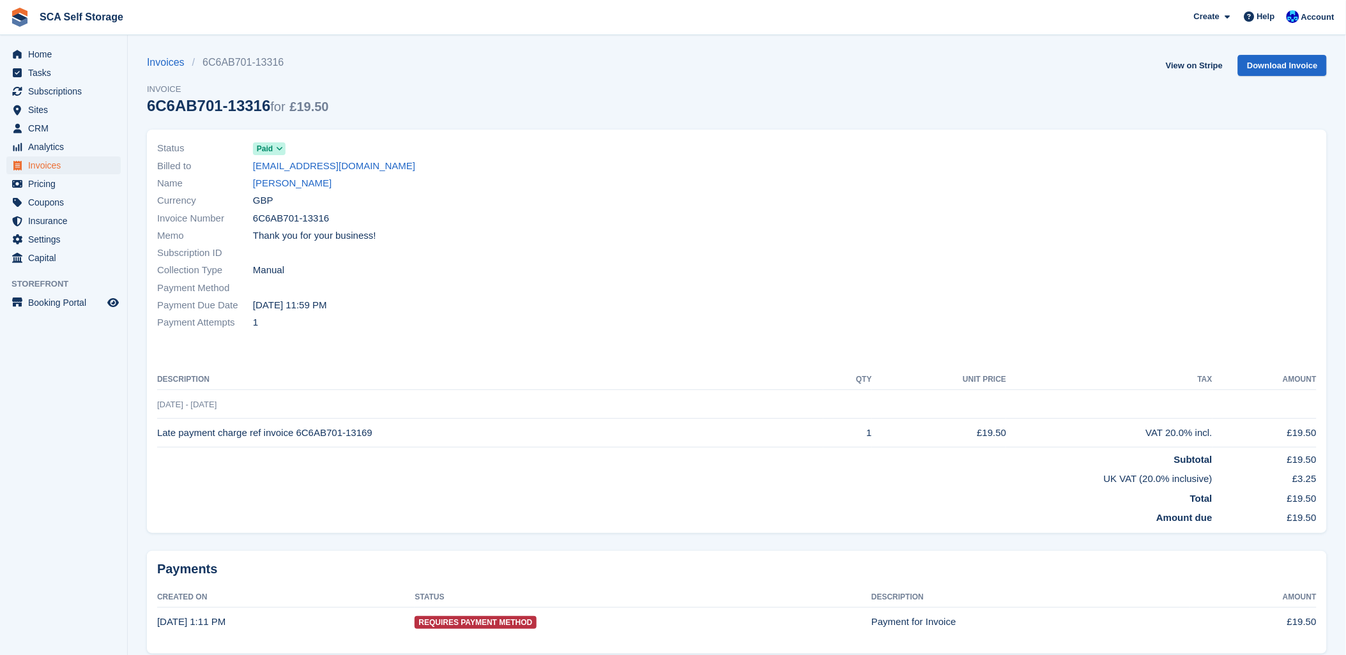
click at [281, 192] on div "Name [PERSON_NAME]" at bounding box center [443, 183] width 572 height 17
click at [282, 186] on link "[PERSON_NAME]" at bounding box center [292, 183] width 79 height 15
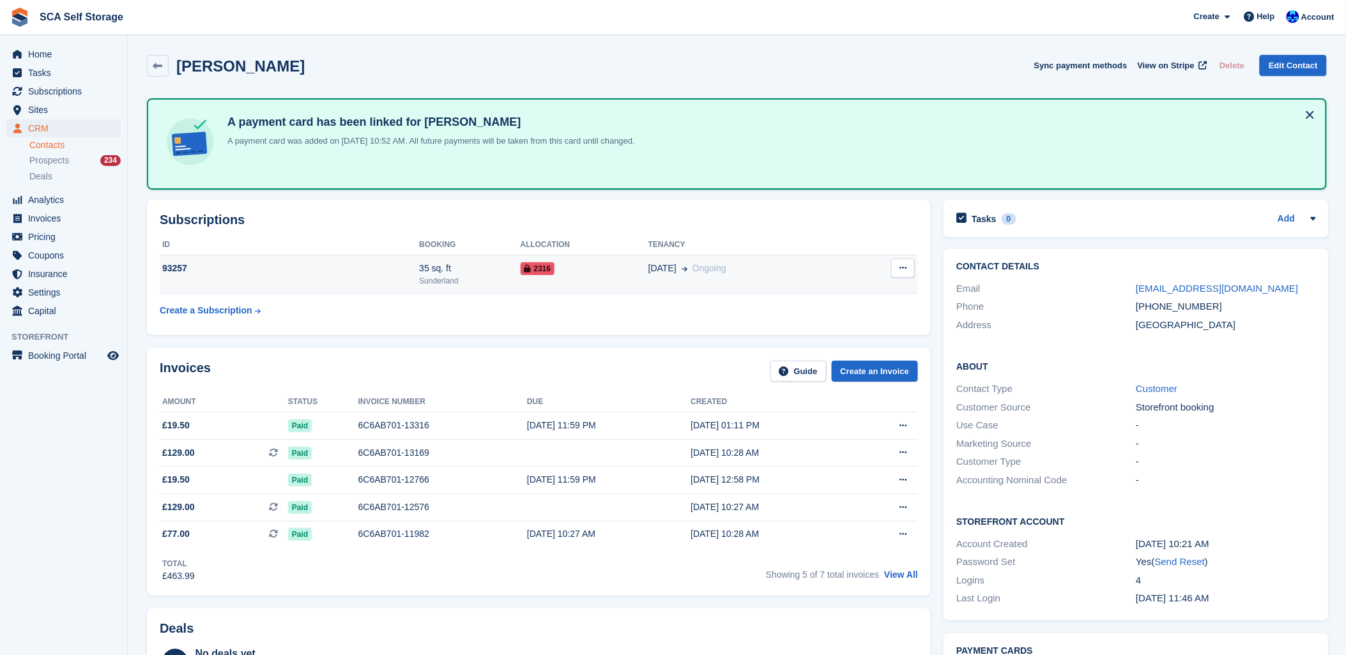
click at [906, 270] on button at bounding box center [903, 268] width 24 height 19
click at [695, 273] on td "30 Jun Ongoing" at bounding box center [748, 274] width 201 height 39
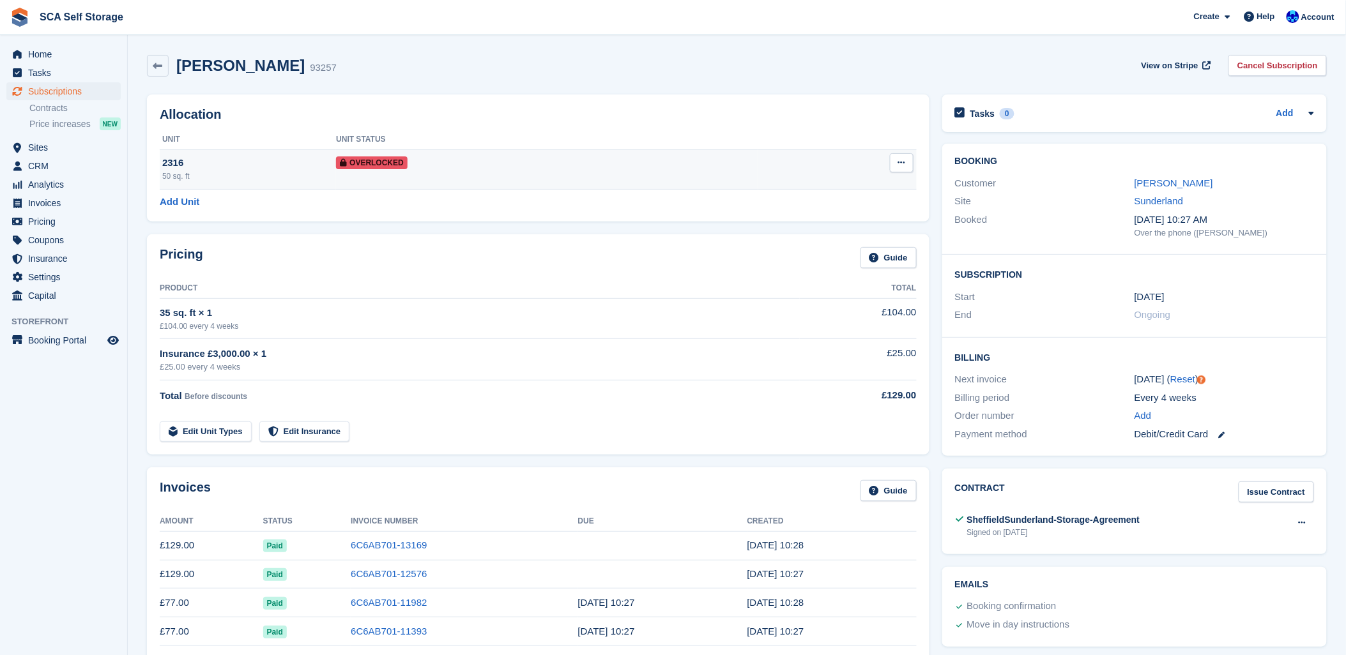
click at [895, 166] on button at bounding box center [902, 162] width 24 height 19
click at [811, 201] on div "Remove Overlock" at bounding box center [852, 188] width 123 height 28
click at [811, 193] on p "Remove Overlock" at bounding box center [852, 188] width 111 height 17
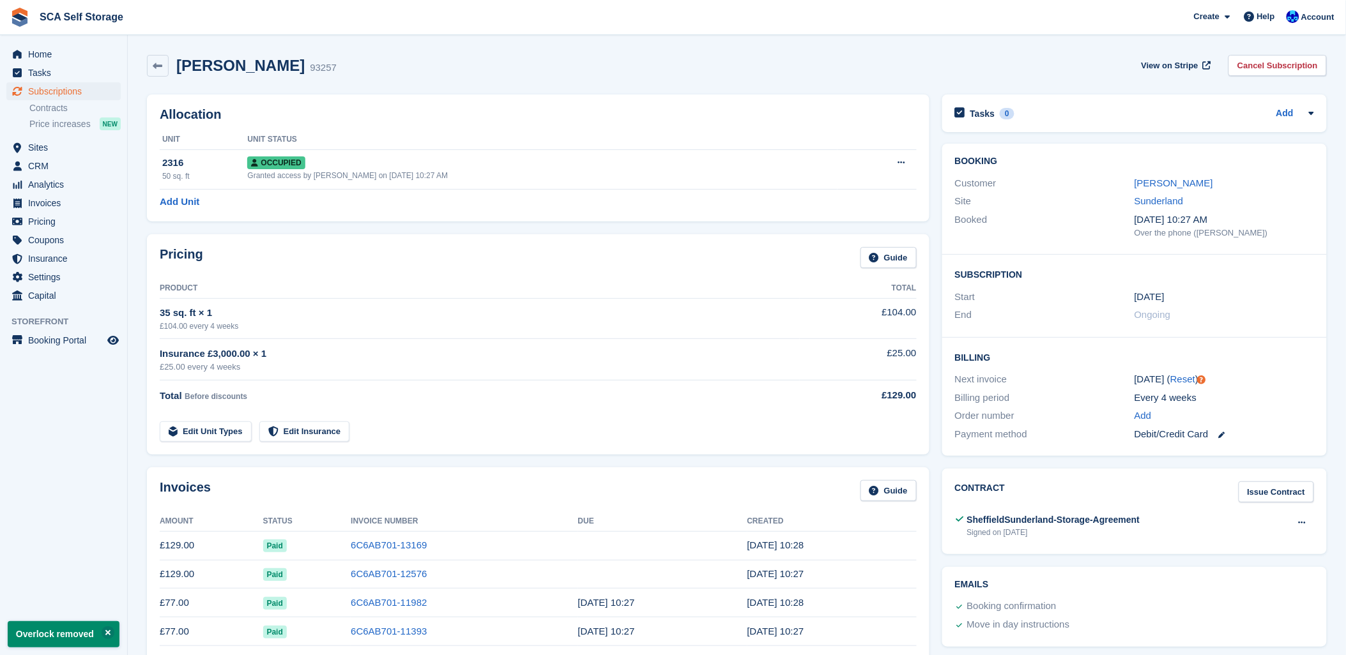
drag, startPoint x: 429, startPoint y: 46, endPoint x: 484, endPoint y: 91, distance: 70.3
click at [484, 91] on div "Allocation Unit Unit Status 2316 50 sq. ft Occupied Granted access by Sarah Rac…" at bounding box center [538, 158] width 795 height 140
drag, startPoint x: 773, startPoint y: 91, endPoint x: 903, endPoint y: 77, distance: 130.4
click at [776, 91] on div "Allocation Unit Unit Status 2316 50 sq. ft Occupied Granted access by Sarah Rac…" at bounding box center [538, 158] width 795 height 140
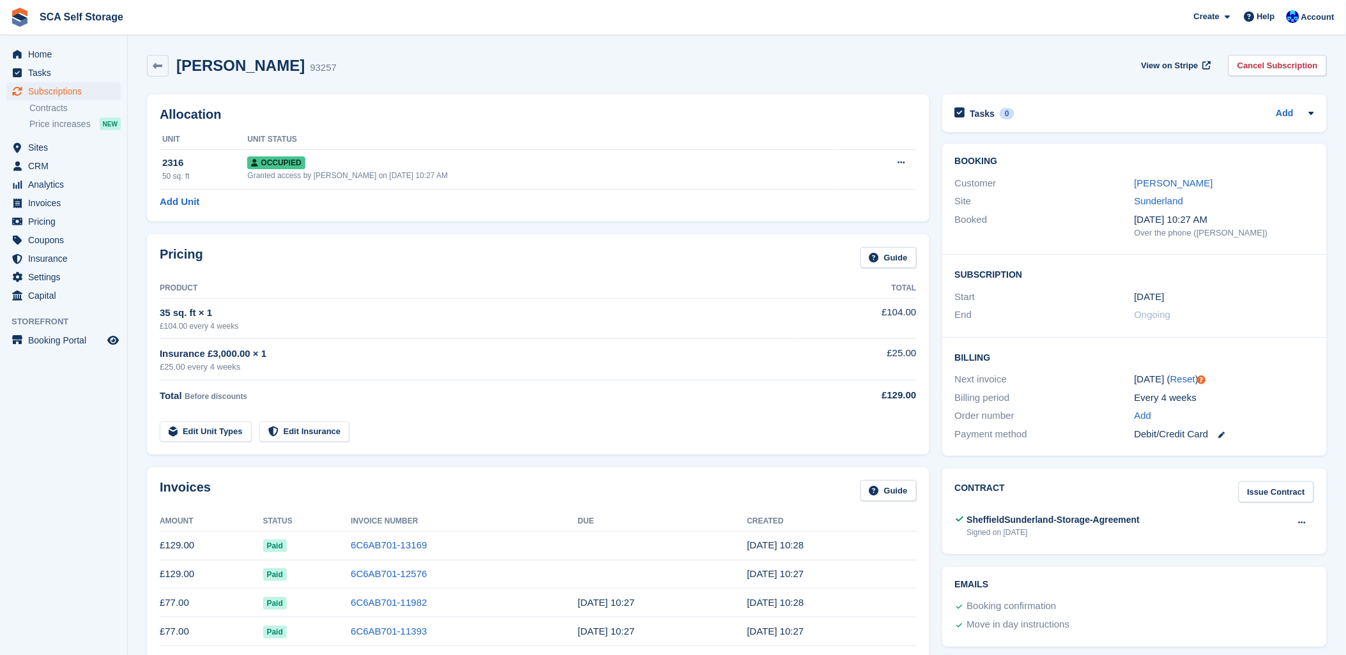
click at [375, 52] on div "Rebecca Hibbert 93257 View on Stripe Cancel Subscription" at bounding box center [737, 69] width 1193 height 40
click at [84, 93] on span "Subscriptions" at bounding box center [66, 91] width 77 height 18
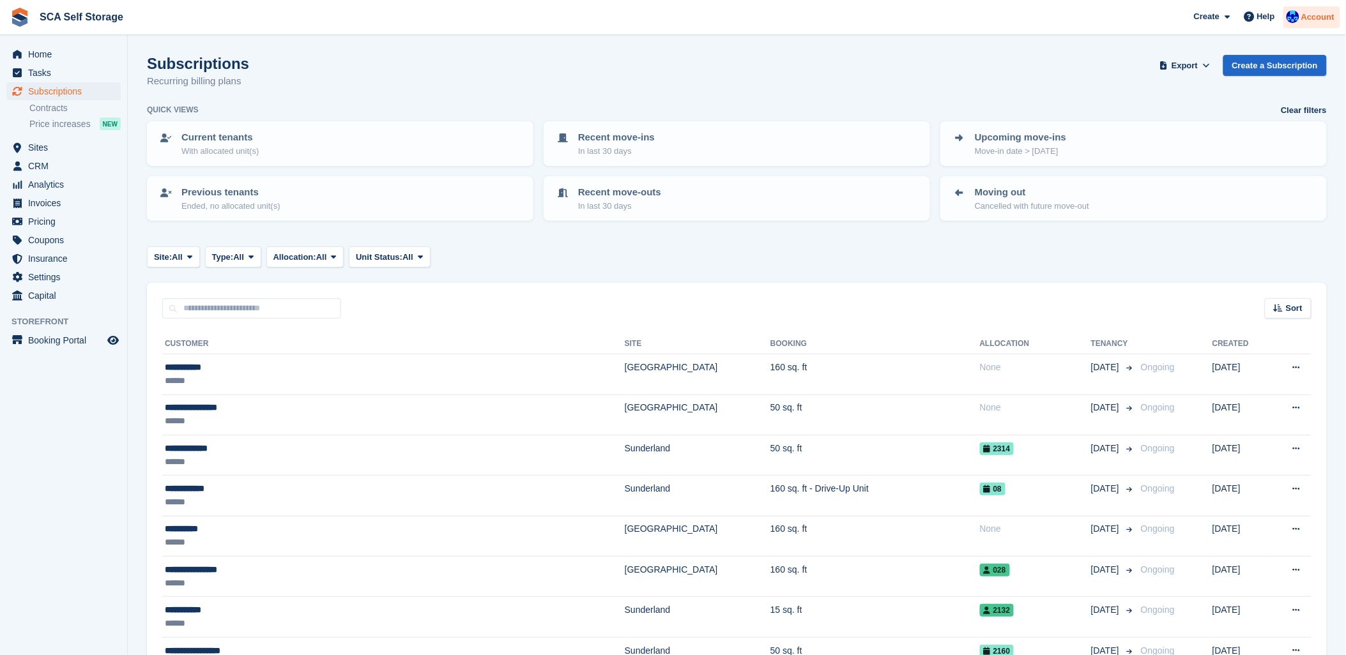
click at [1308, 14] on span "Account" at bounding box center [1317, 17] width 33 height 13
click at [1223, 129] on div "Logout" at bounding box center [1217, 126] width 30 height 13
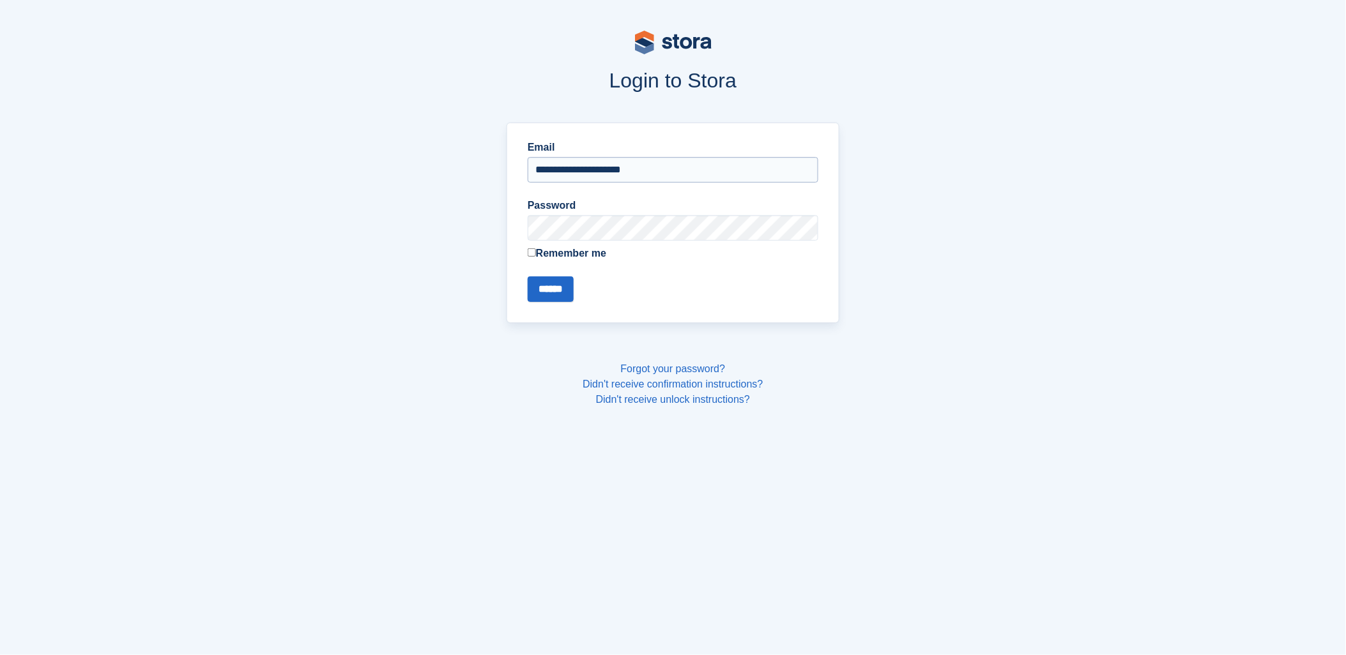
click at [585, 172] on input "**********" at bounding box center [673, 170] width 291 height 26
click at [565, 175] on input "**********" at bounding box center [673, 170] width 291 height 26
type input "**********"
click at [551, 295] on input "******" at bounding box center [551, 290] width 46 height 26
